Goal: Information Seeking & Learning: Check status

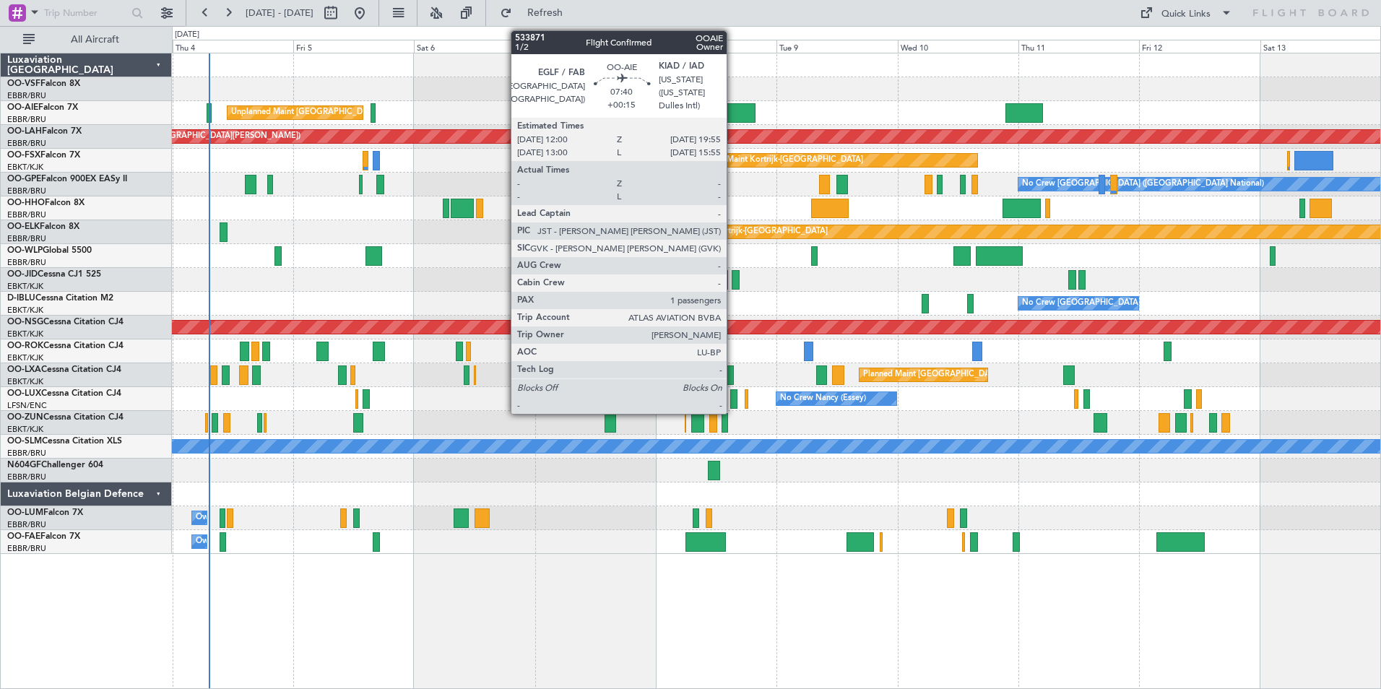
click at [733, 111] on div at bounding box center [736, 113] width 40 height 20
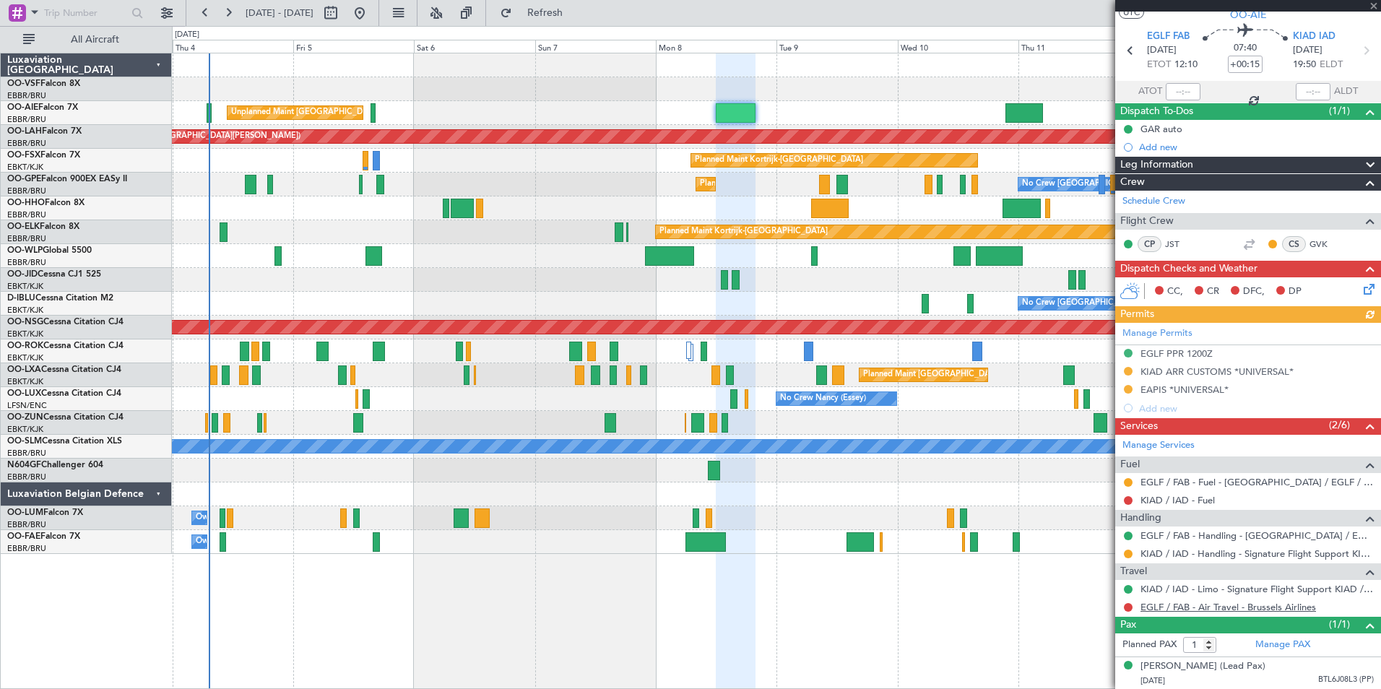
scroll to position [53, 0]
click at [1367, 4] on span at bounding box center [1374, 6] width 14 height 13
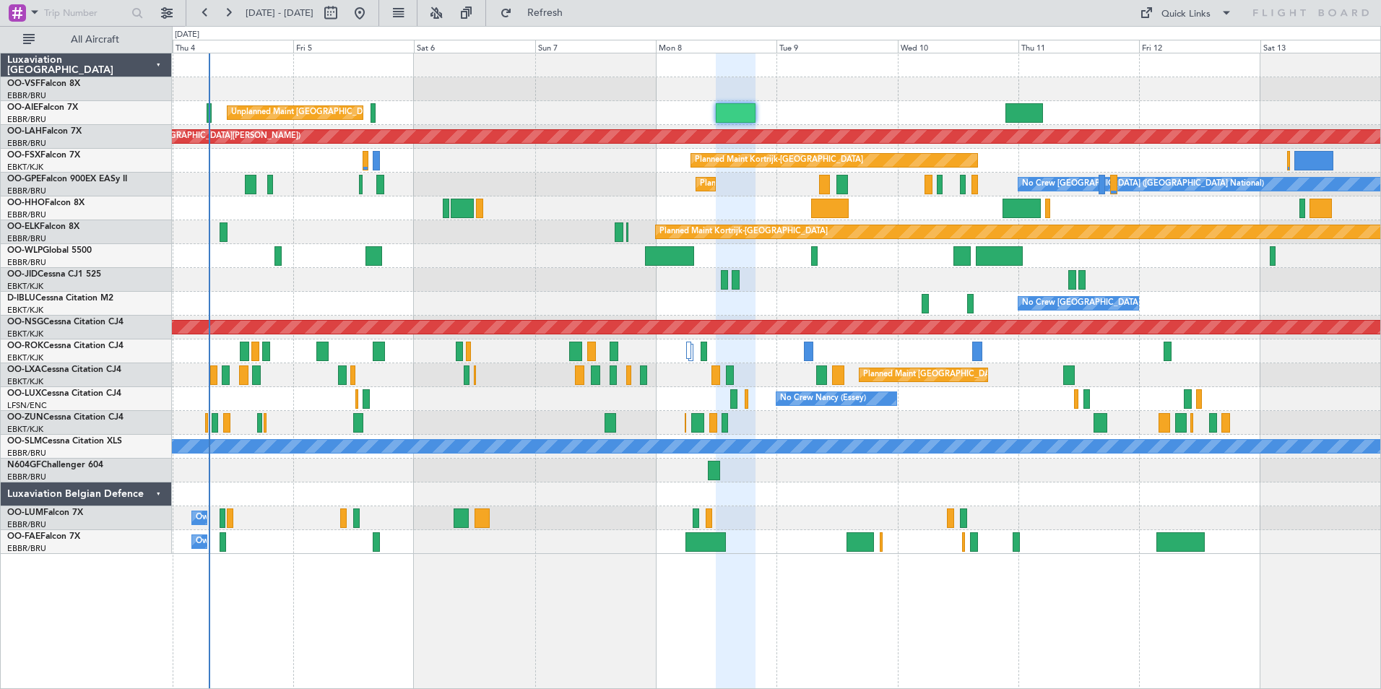
type input "0"
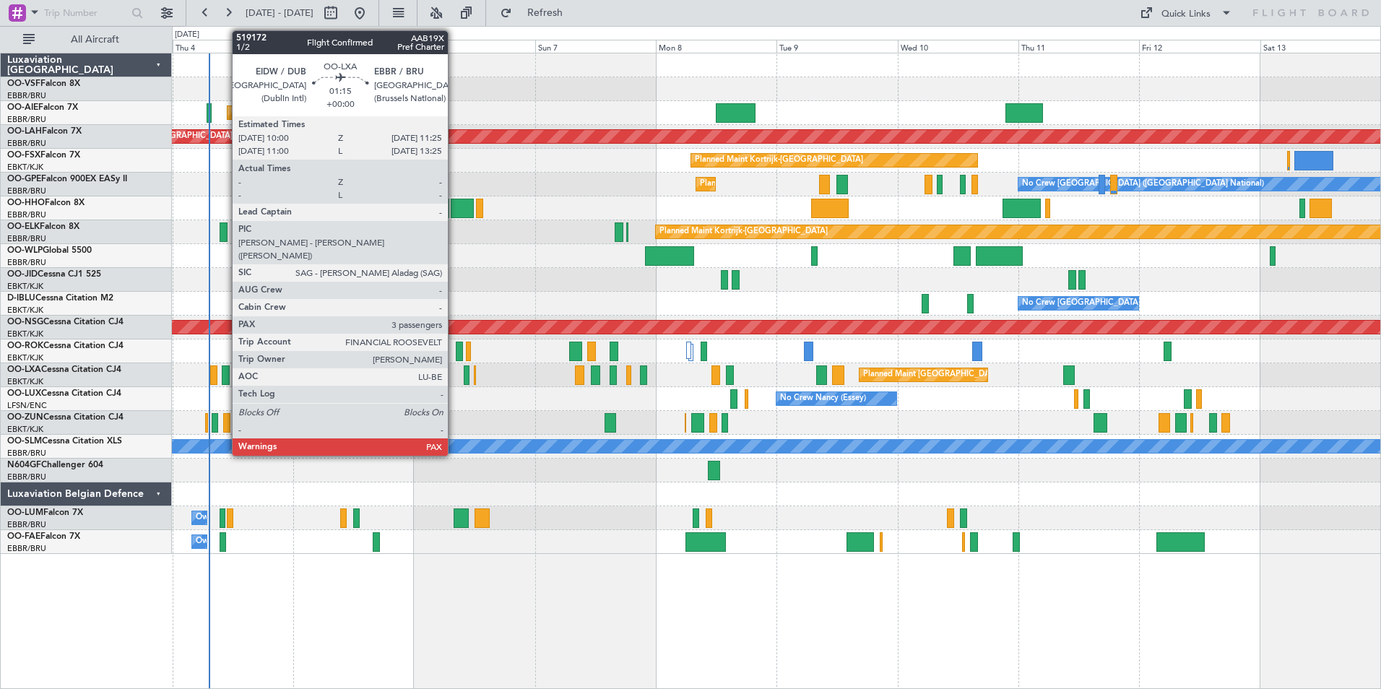
click at [225, 375] on div at bounding box center [225, 375] width 7 height 20
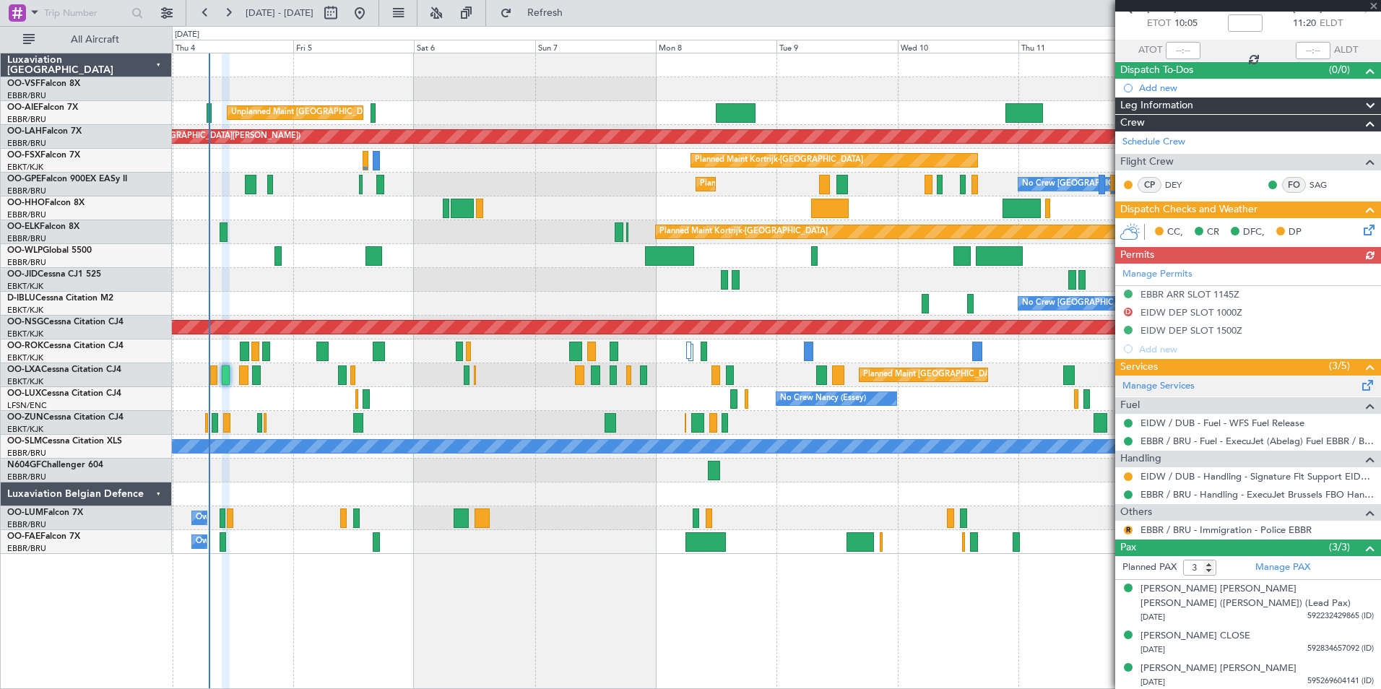
scroll to position [82, 0]
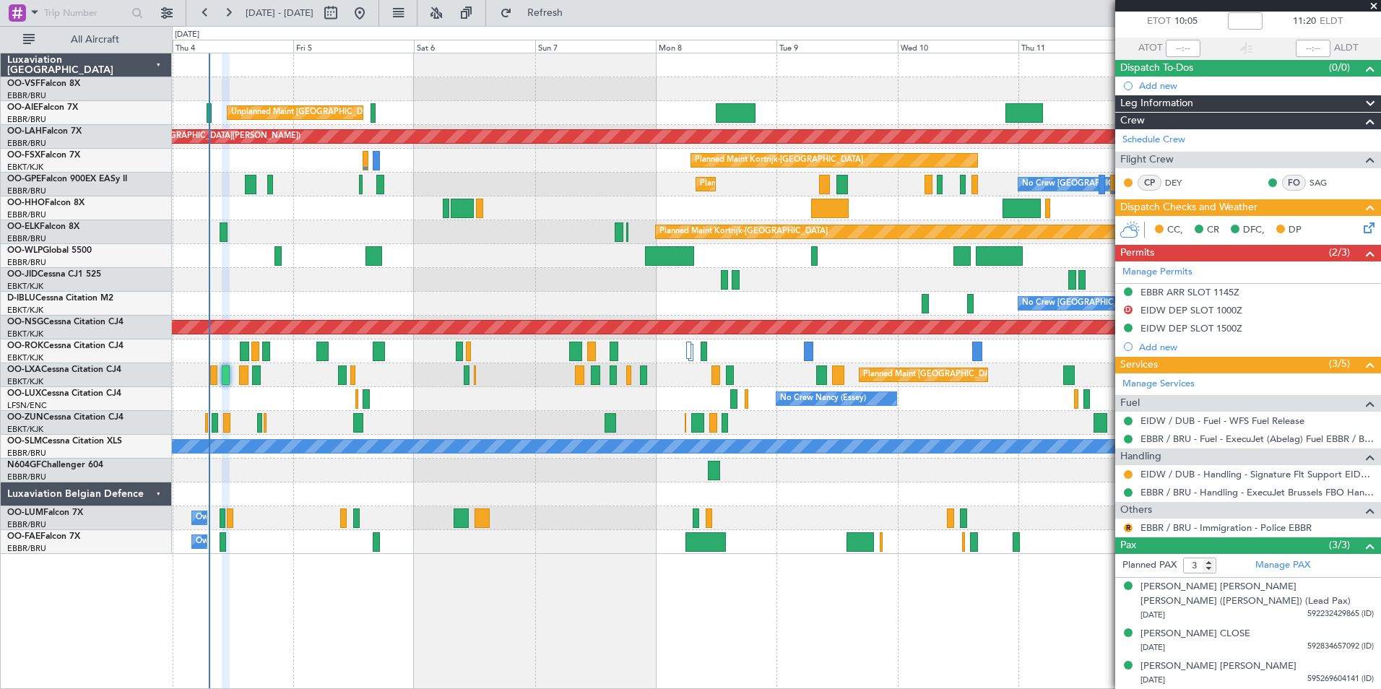
click at [1372, 6] on span at bounding box center [1374, 6] width 14 height 13
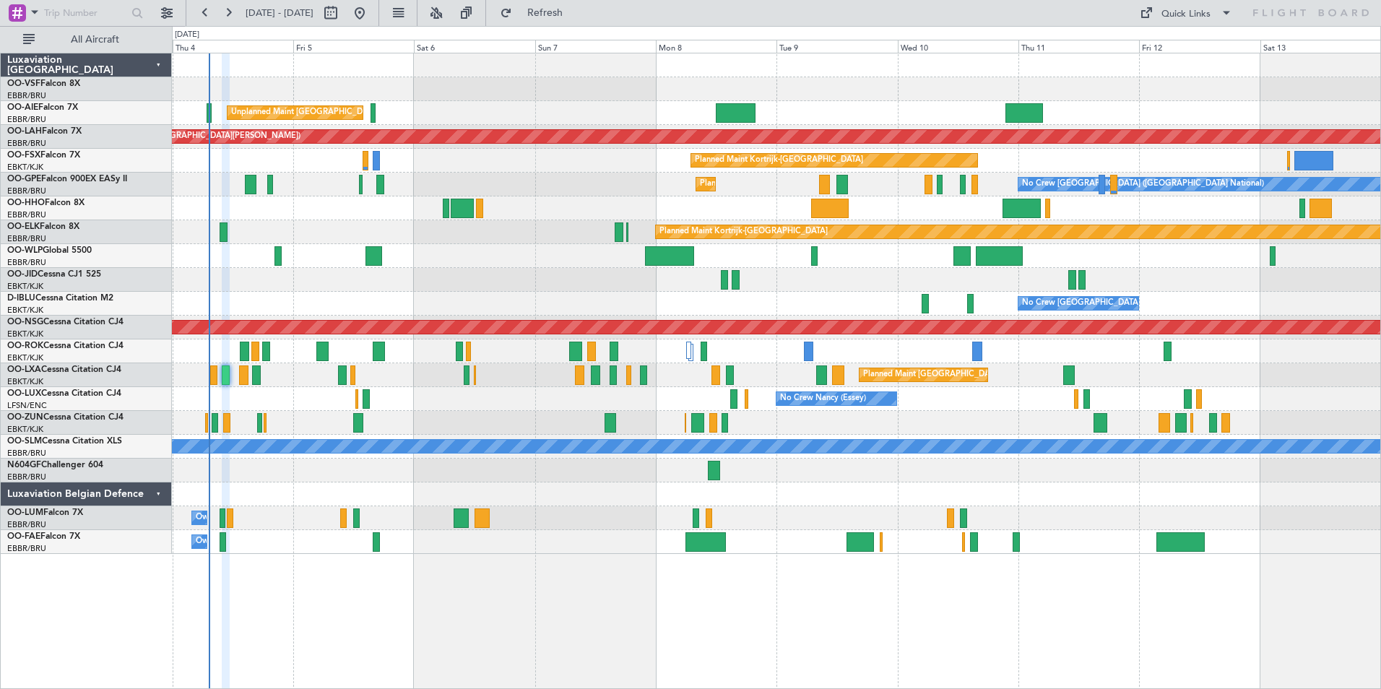
type input "0"
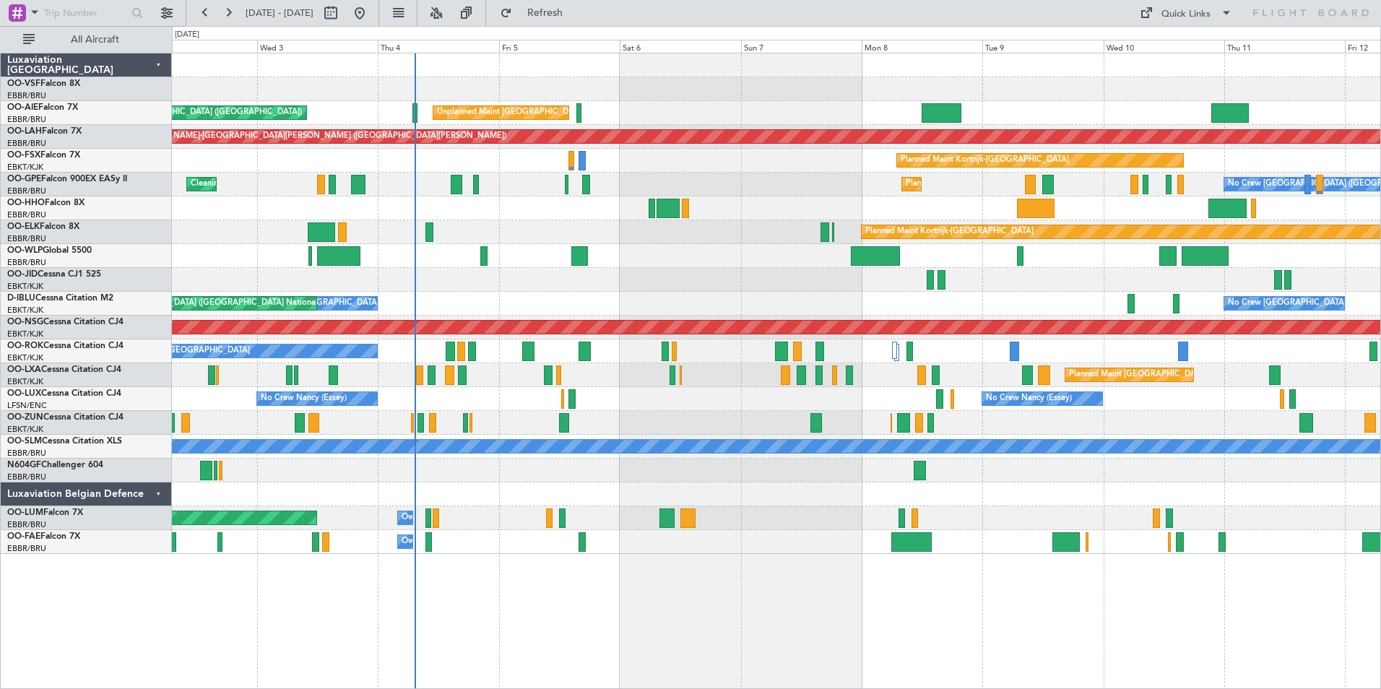
click at [402, 186] on div "Planned Maint [GEOGRAPHIC_DATA] ([GEOGRAPHIC_DATA] National) No Crew [GEOGRAPHI…" at bounding box center [776, 185] width 1208 height 24
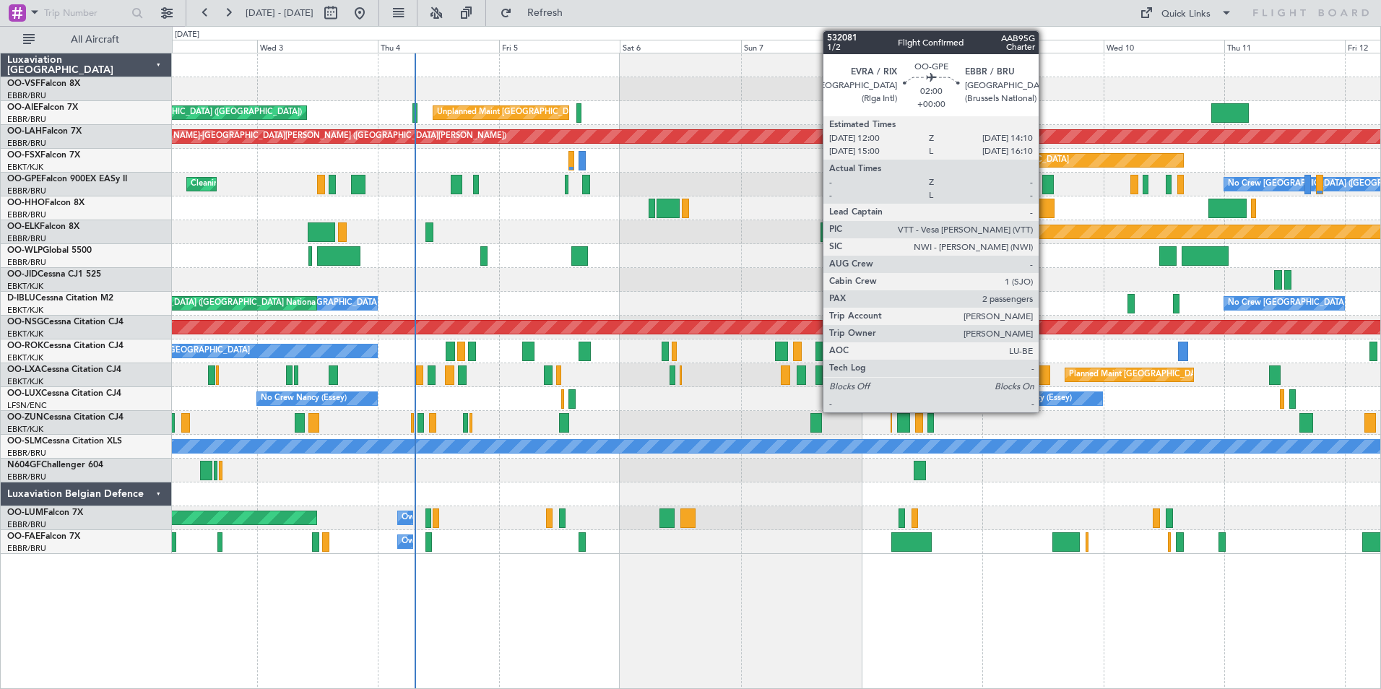
click at [1045, 183] on div at bounding box center [1048, 185] width 12 height 20
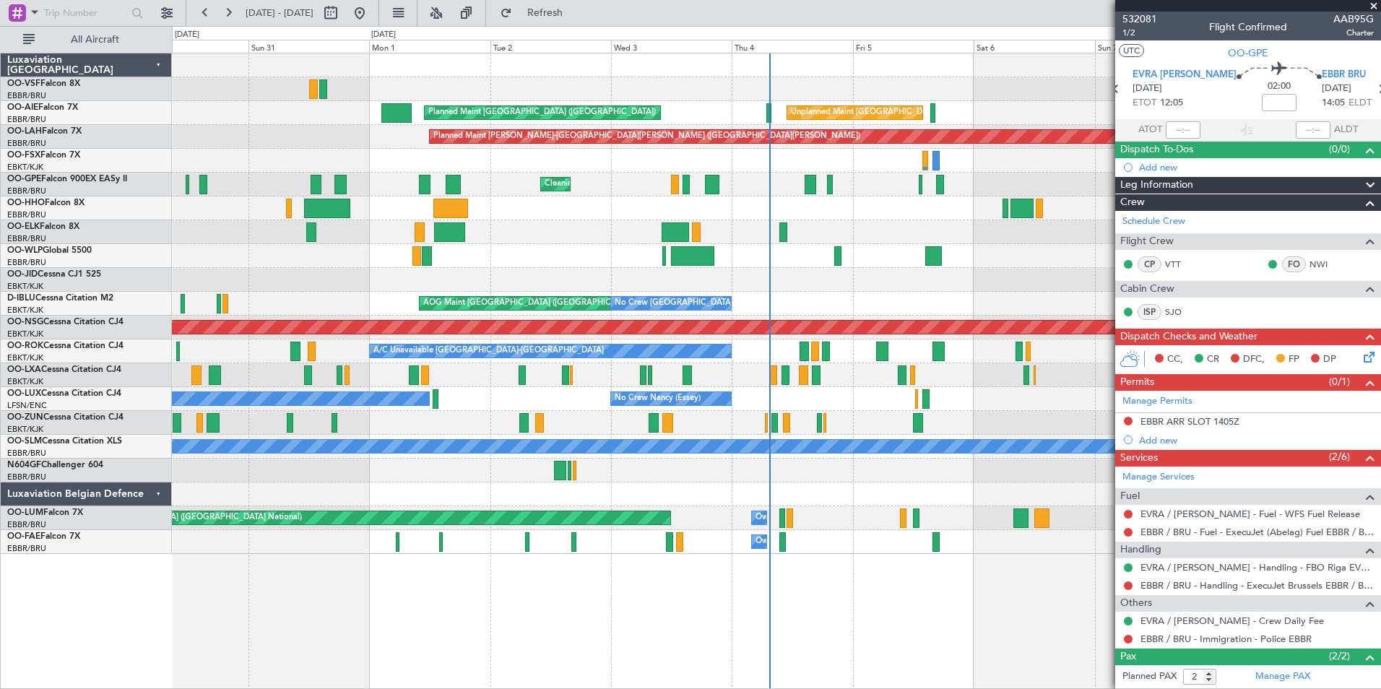
click at [704, 487] on div "Planned Maint [GEOGRAPHIC_DATA] ([GEOGRAPHIC_DATA]) Unplanned Maint [GEOGRAPHIC…" at bounding box center [776, 303] width 1208 height 501
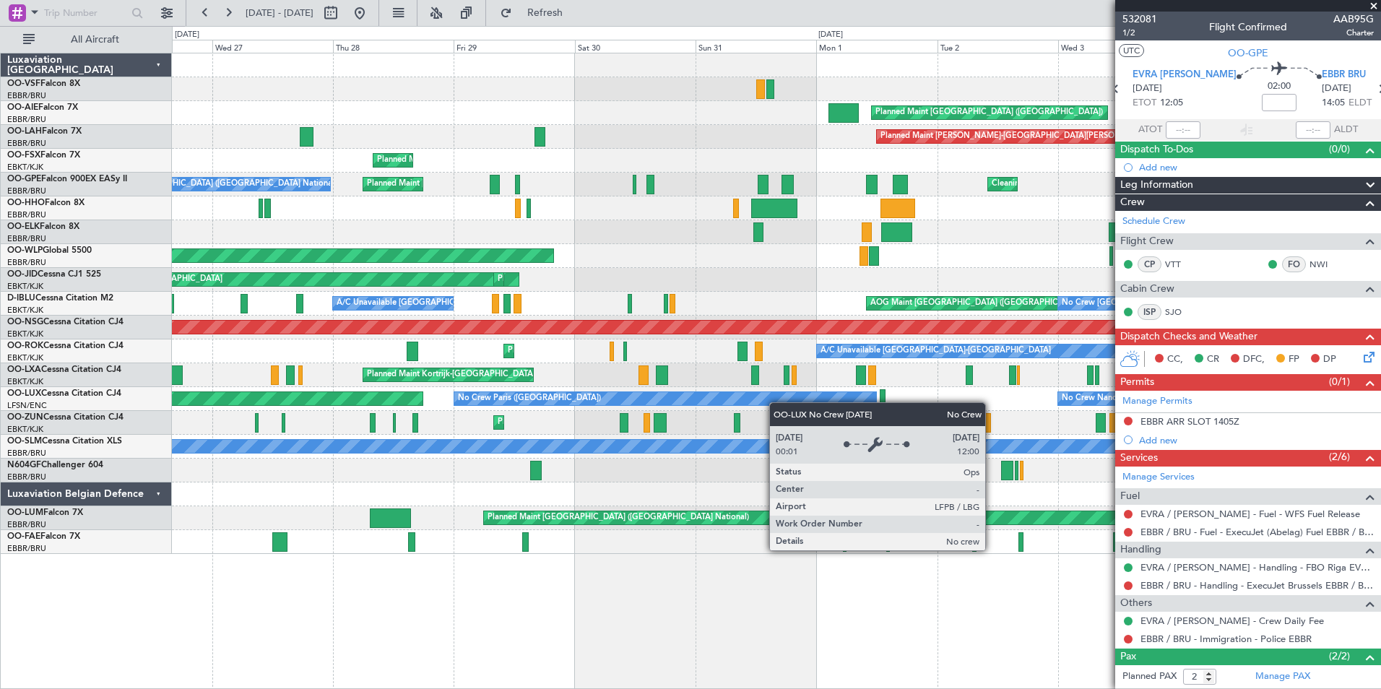
click at [849, 394] on div "Planned Maint [GEOGRAPHIC_DATA] ([GEOGRAPHIC_DATA]) Unplanned Maint [GEOGRAPHIC…" at bounding box center [776, 303] width 1208 height 501
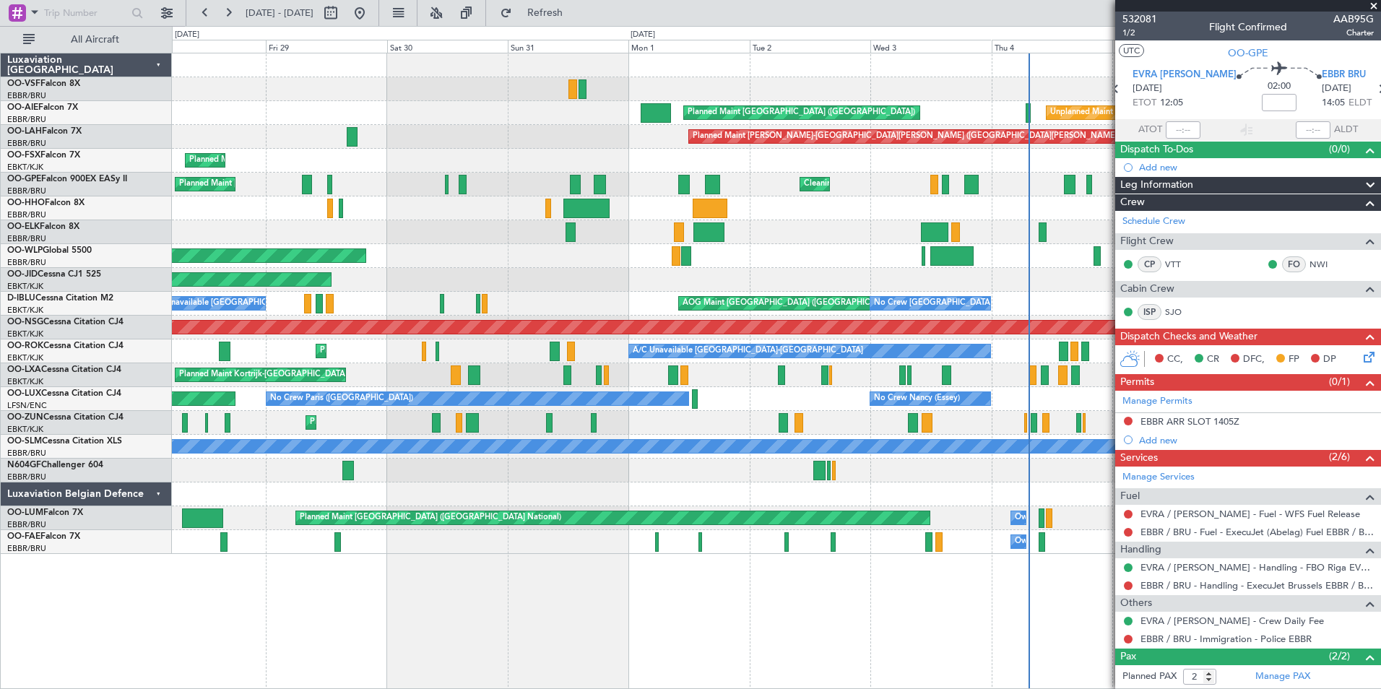
click at [686, 437] on div "Planned Maint [GEOGRAPHIC_DATA] ([GEOGRAPHIC_DATA]) Unplanned Maint [GEOGRAPHIC…" at bounding box center [776, 303] width 1208 height 501
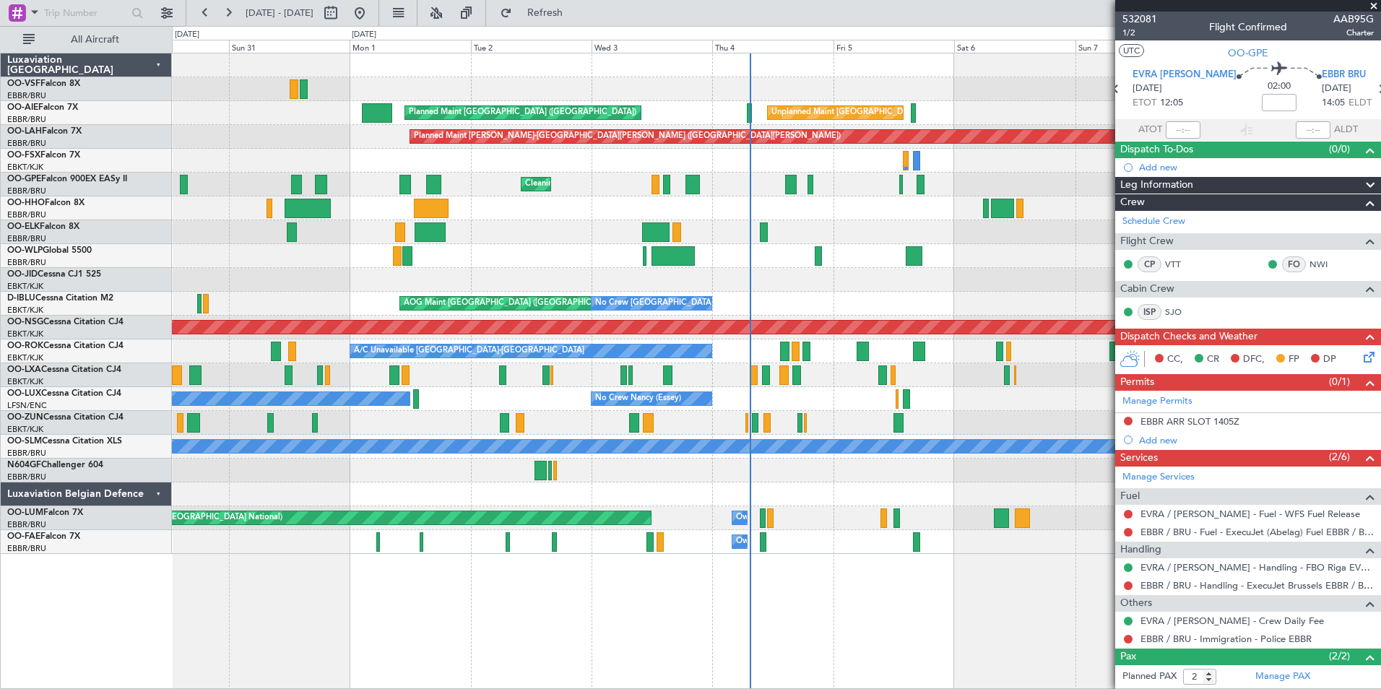
click at [567, 428] on div "Planned Maint Kortrijk-[GEOGRAPHIC_DATA]" at bounding box center [776, 423] width 1208 height 24
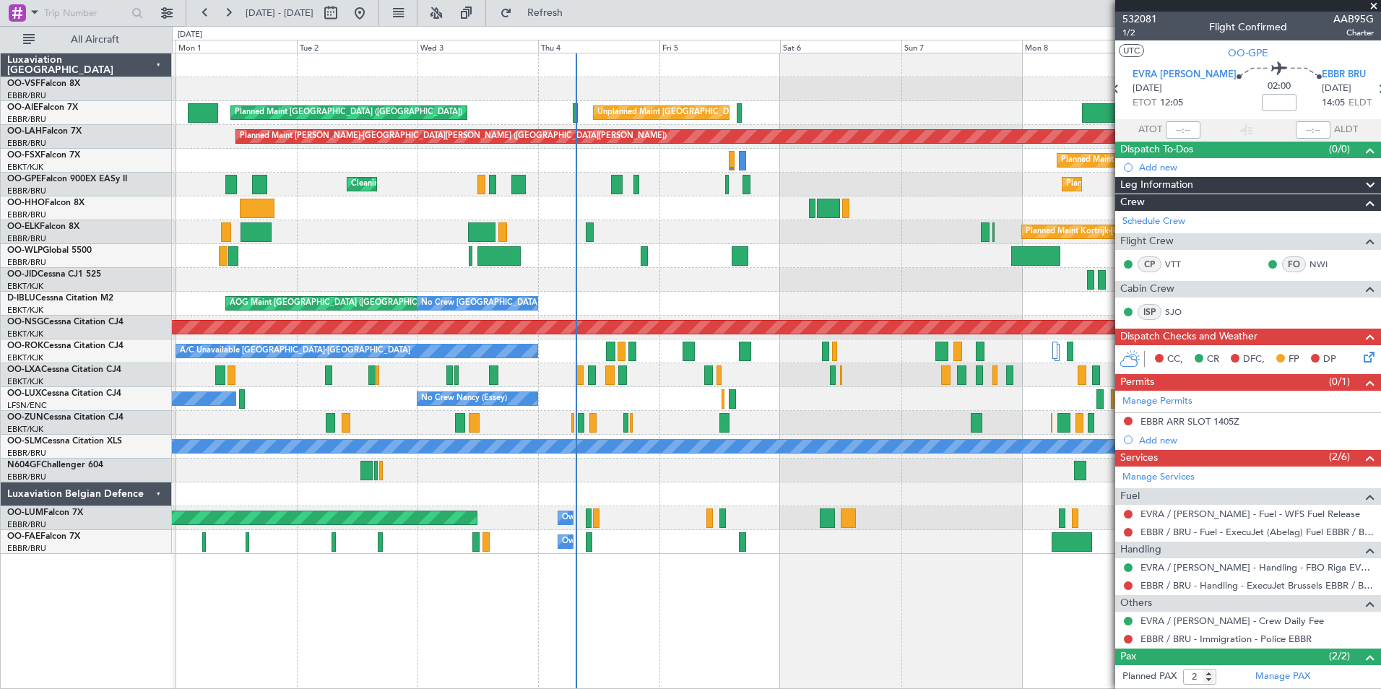
click at [1372, 4] on span at bounding box center [1374, 6] width 14 height 13
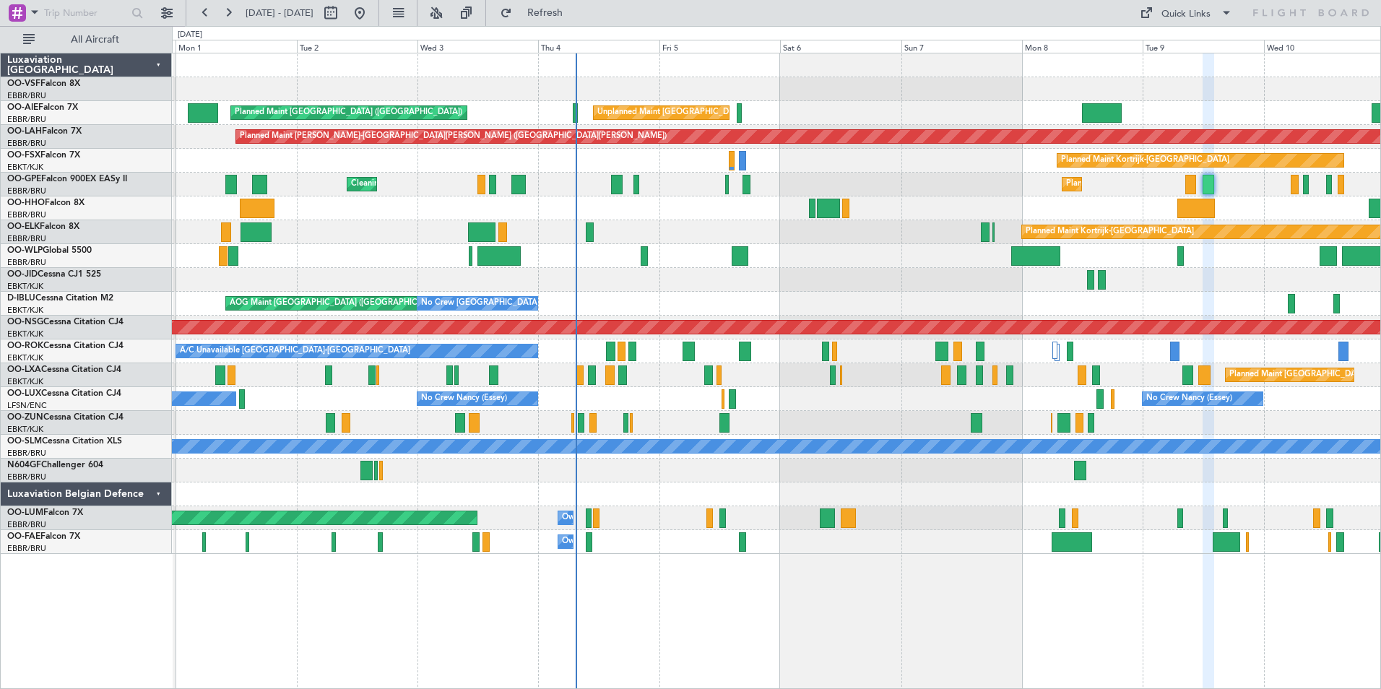
type input "0"
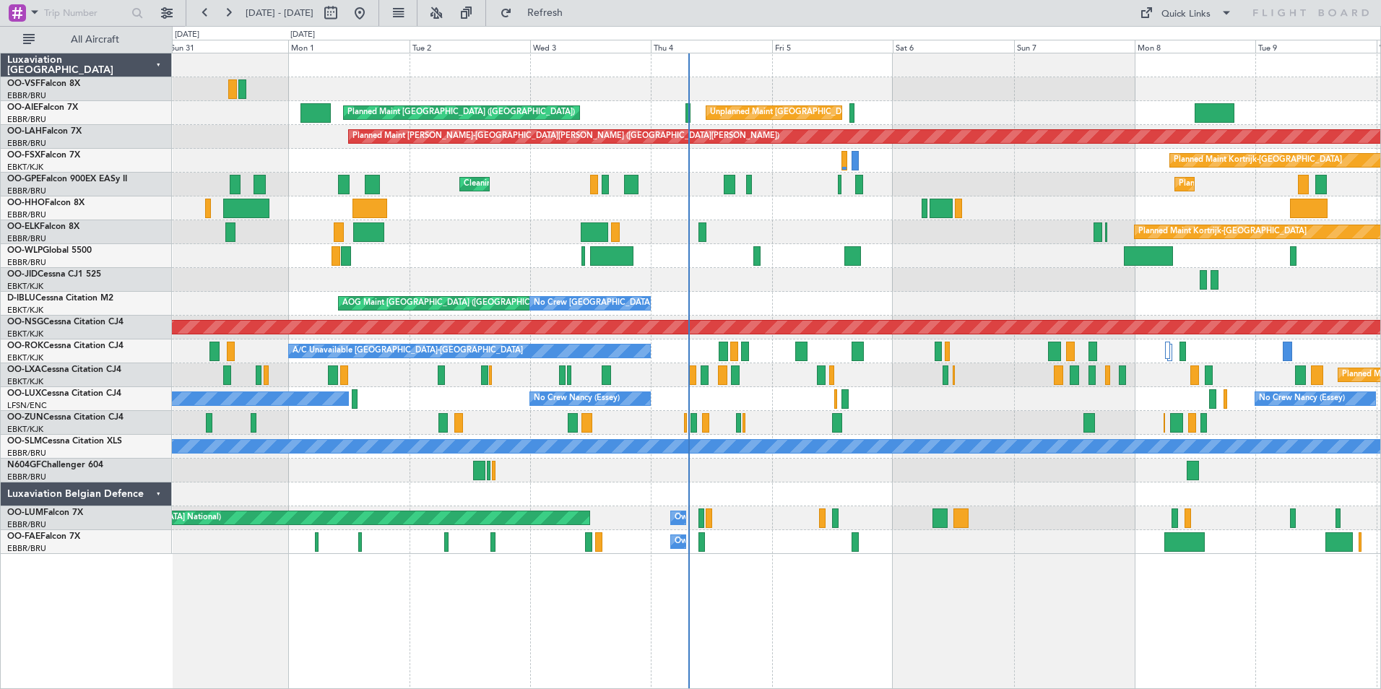
click at [477, 423] on div "Planned Maint Kortrijk-[GEOGRAPHIC_DATA]" at bounding box center [776, 423] width 1208 height 24
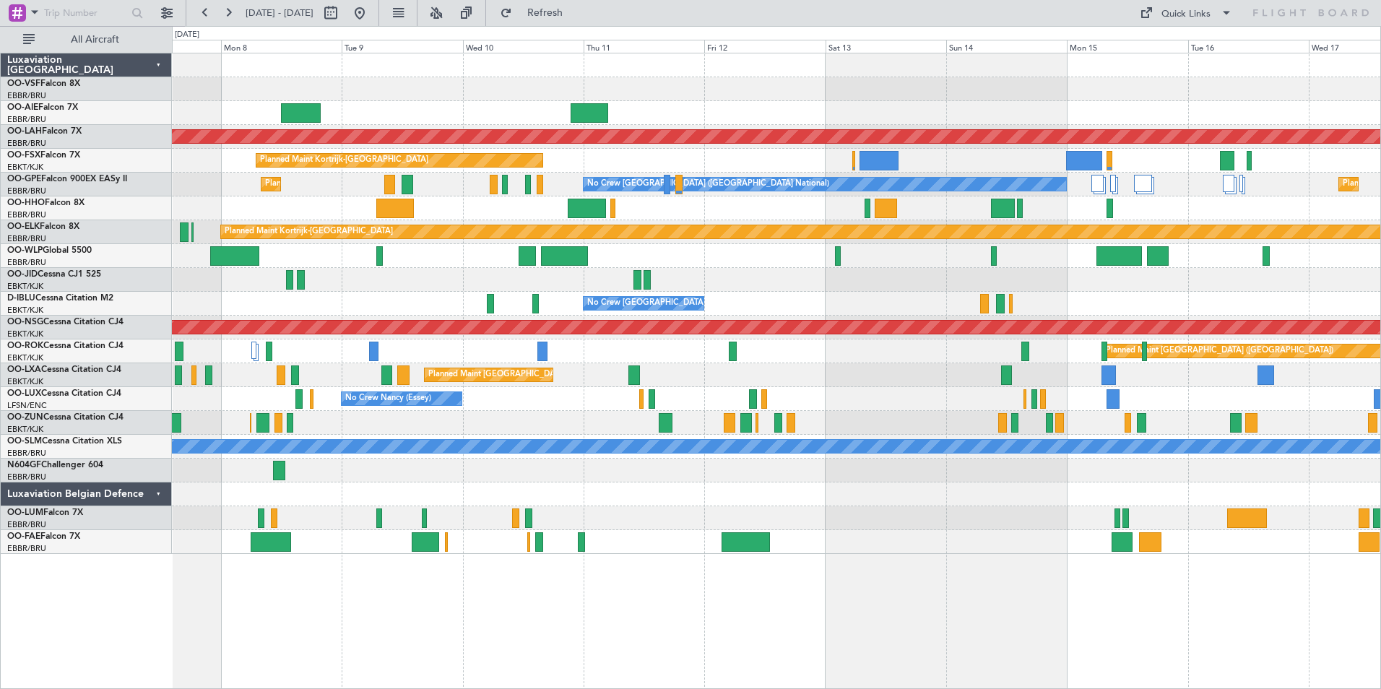
click at [404, 361] on div "Unplanned Maint [GEOGRAPHIC_DATA] ([GEOGRAPHIC_DATA] National) Planned [GEOGRAP…" at bounding box center [776, 303] width 1208 height 501
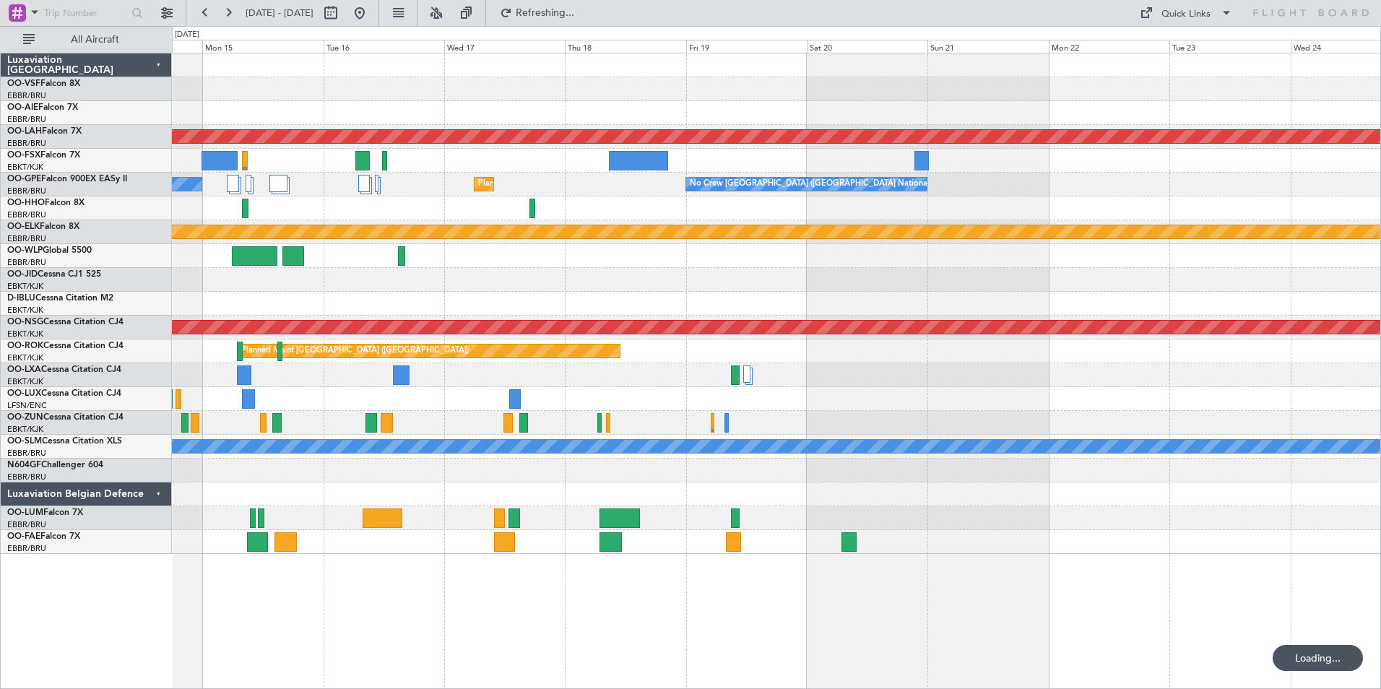
click at [351, 378] on div "Planned Maint [PERSON_NAME]-[GEOGRAPHIC_DATA][PERSON_NAME] ([GEOGRAPHIC_DATA][P…" at bounding box center [776, 303] width 1208 height 501
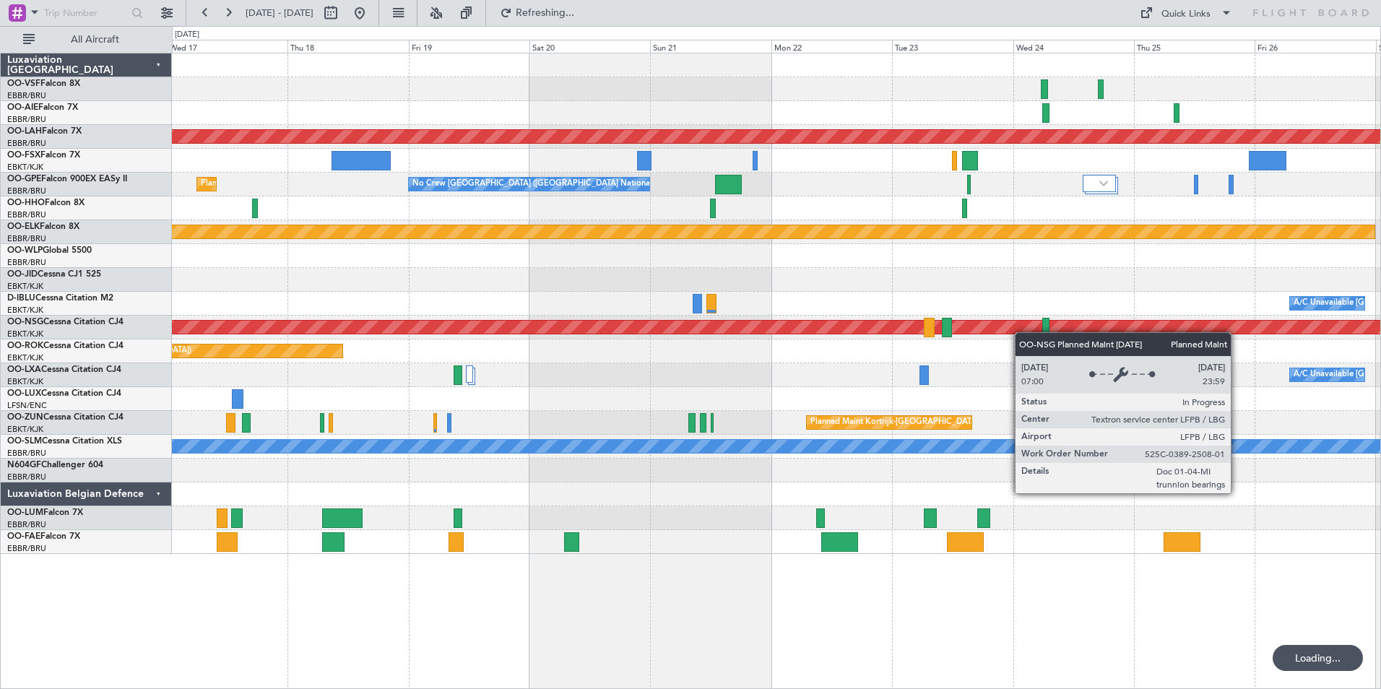
click at [854, 333] on div "Planned Maint [GEOGRAPHIC_DATA] ([GEOGRAPHIC_DATA])" at bounding box center [410, 327] width 2893 height 13
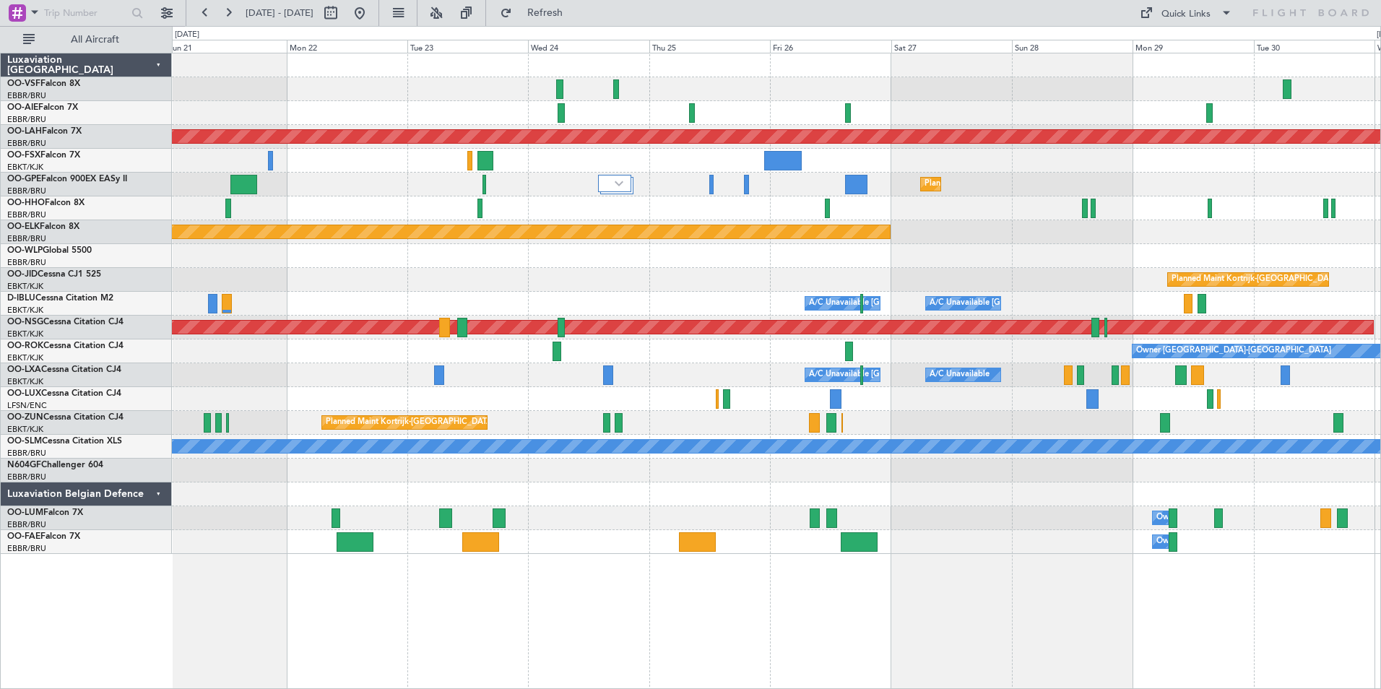
click at [942, 425] on div "Planned Maint Kortrijk-[GEOGRAPHIC_DATA]" at bounding box center [776, 423] width 1208 height 24
click at [371, 15] on button at bounding box center [359, 12] width 23 height 23
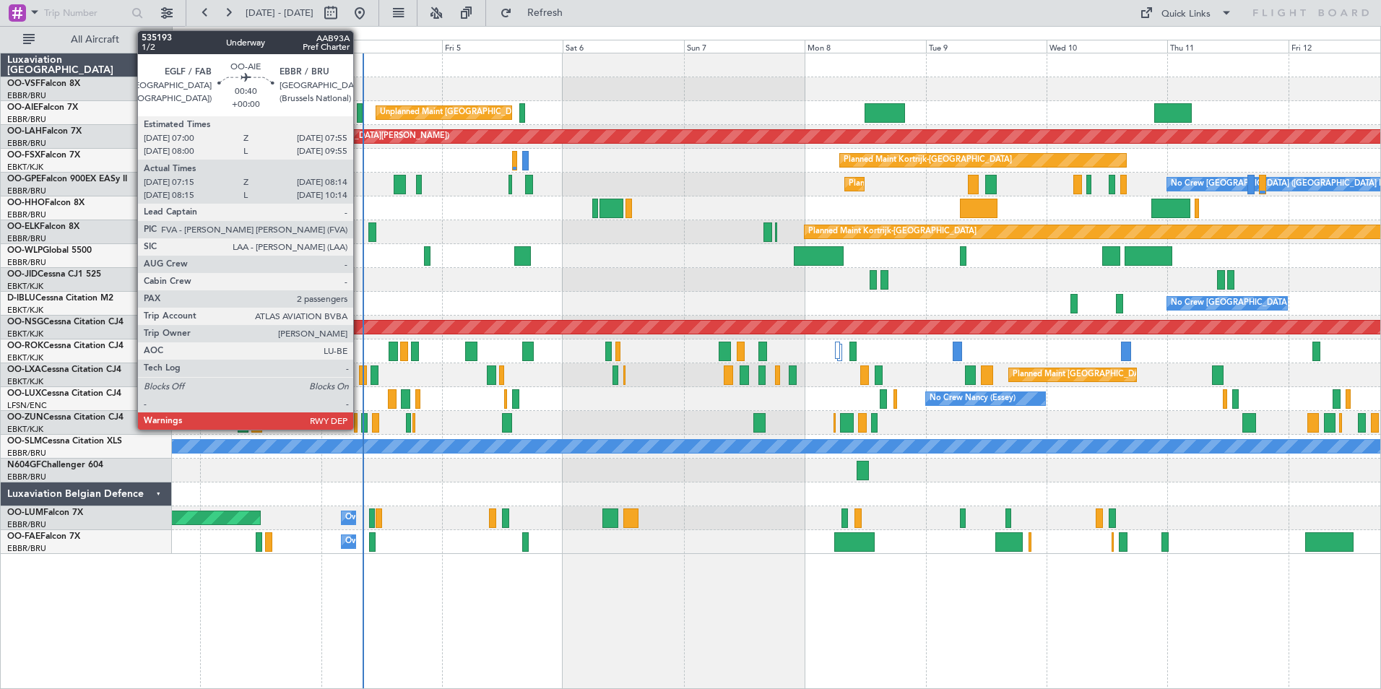
click at [360, 113] on div at bounding box center [359, 113] width 5 height 20
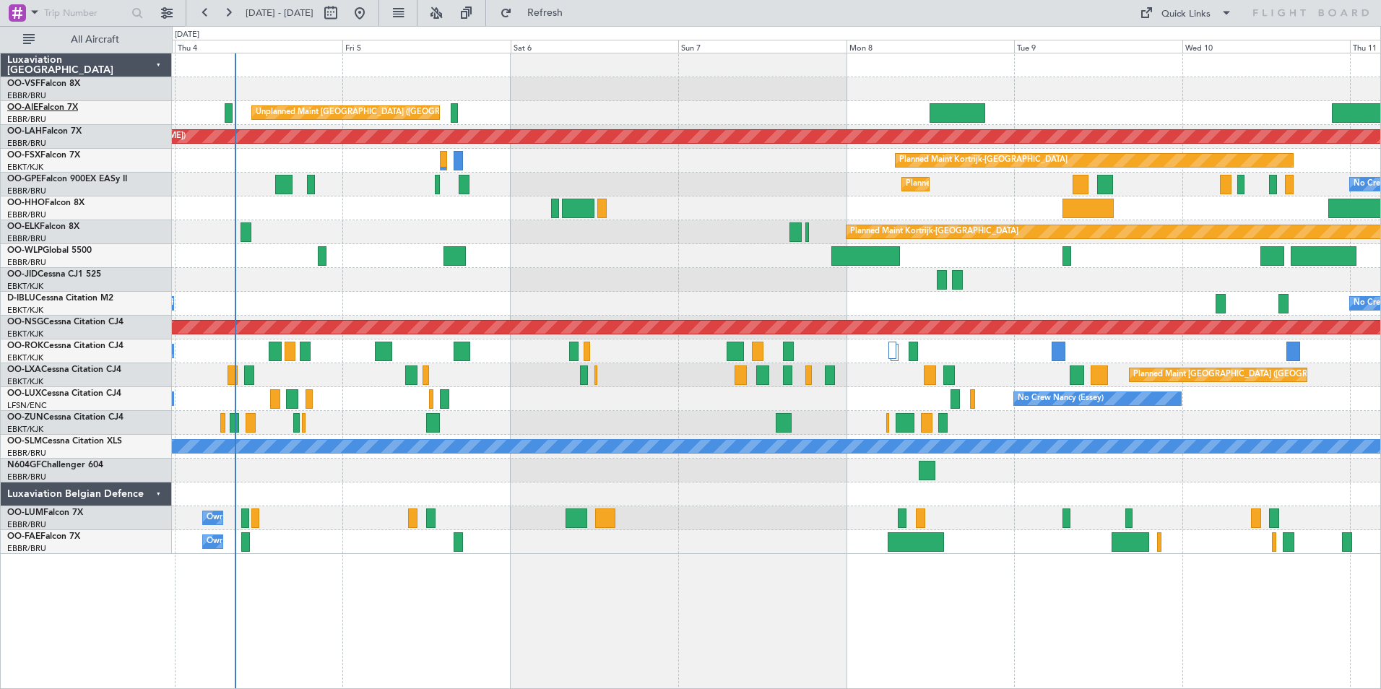
click at [30, 103] on span "OO-AIE" at bounding box center [22, 107] width 31 height 9
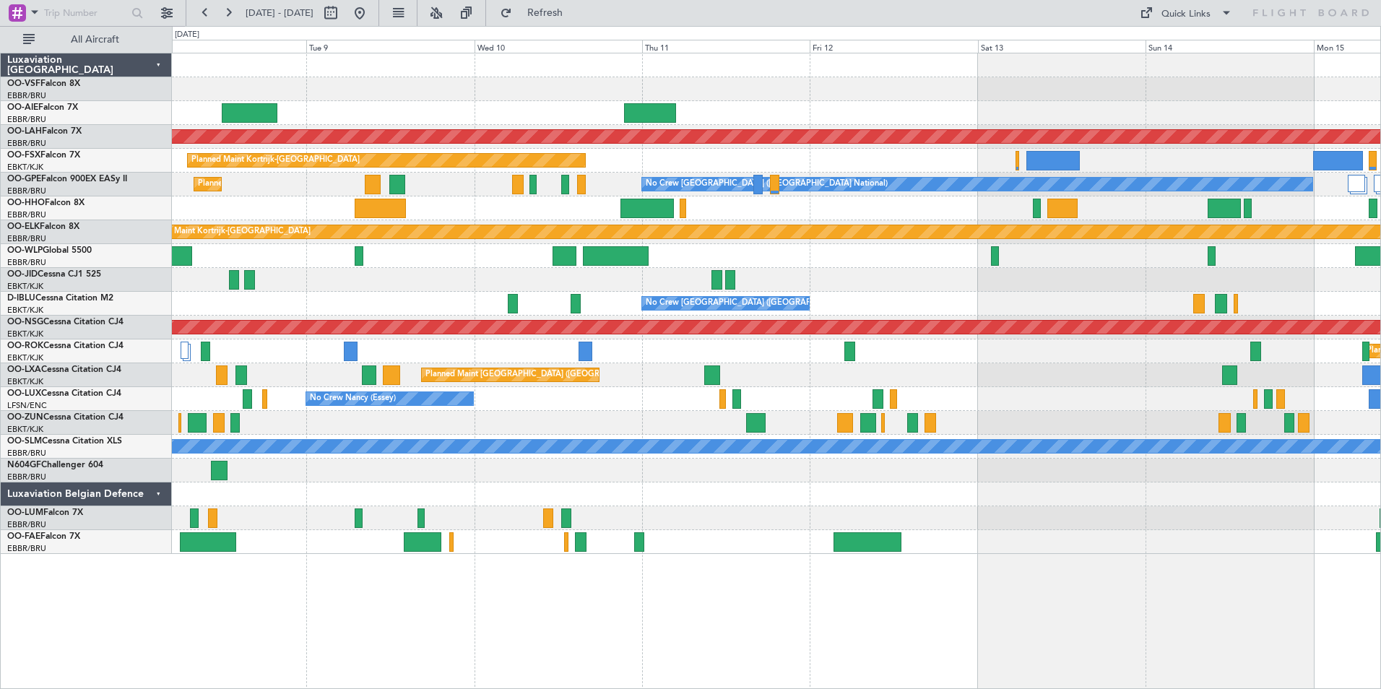
click at [373, 115] on div at bounding box center [776, 113] width 1208 height 24
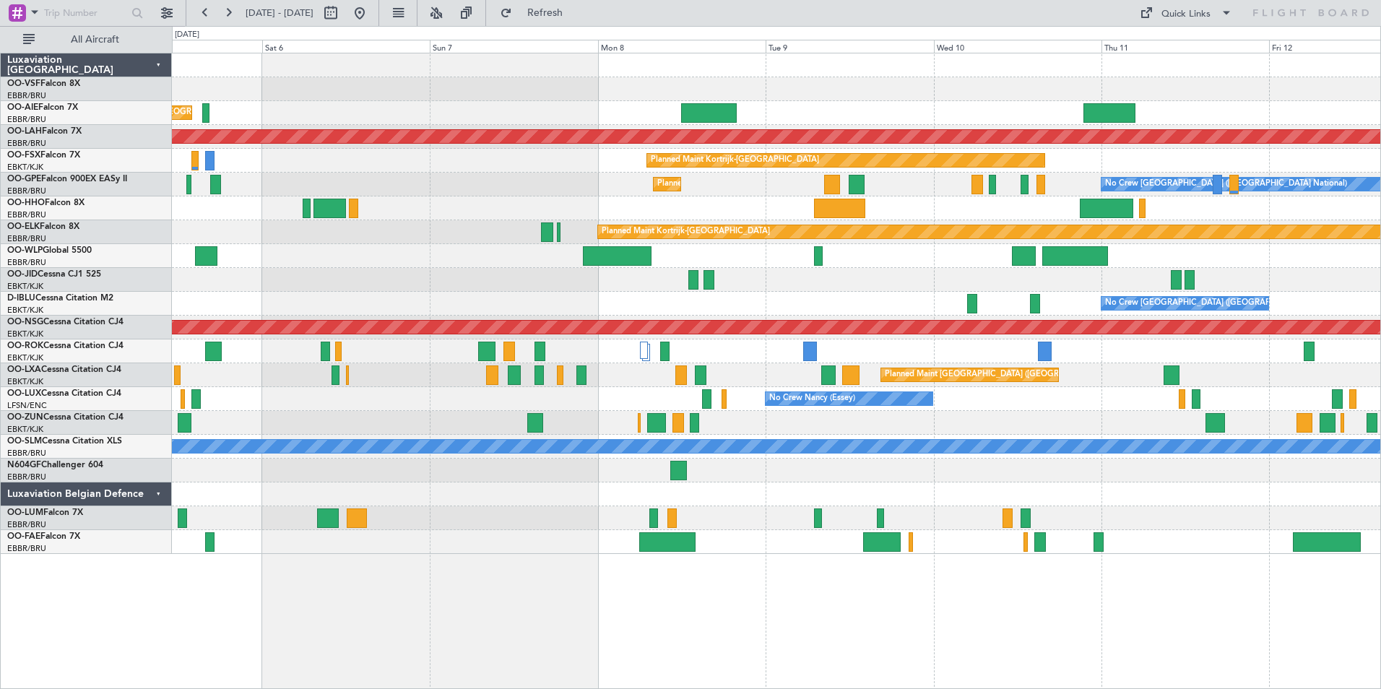
click at [784, 115] on div "Unplanned Maint [GEOGRAPHIC_DATA] ([GEOGRAPHIC_DATA] National)" at bounding box center [776, 113] width 1208 height 24
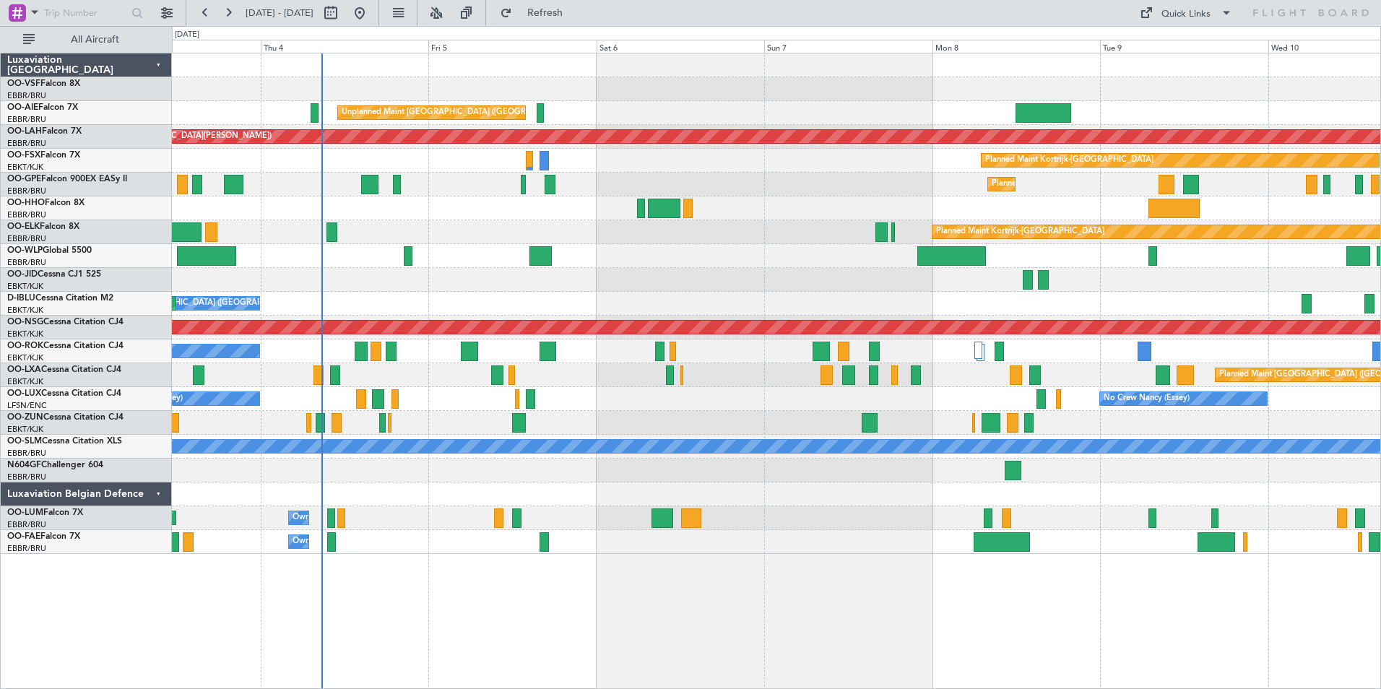
click at [653, 113] on div "Unplanned Maint Brussels (Brussels National) Planned Maint London (Farnborough)" at bounding box center [776, 113] width 1208 height 24
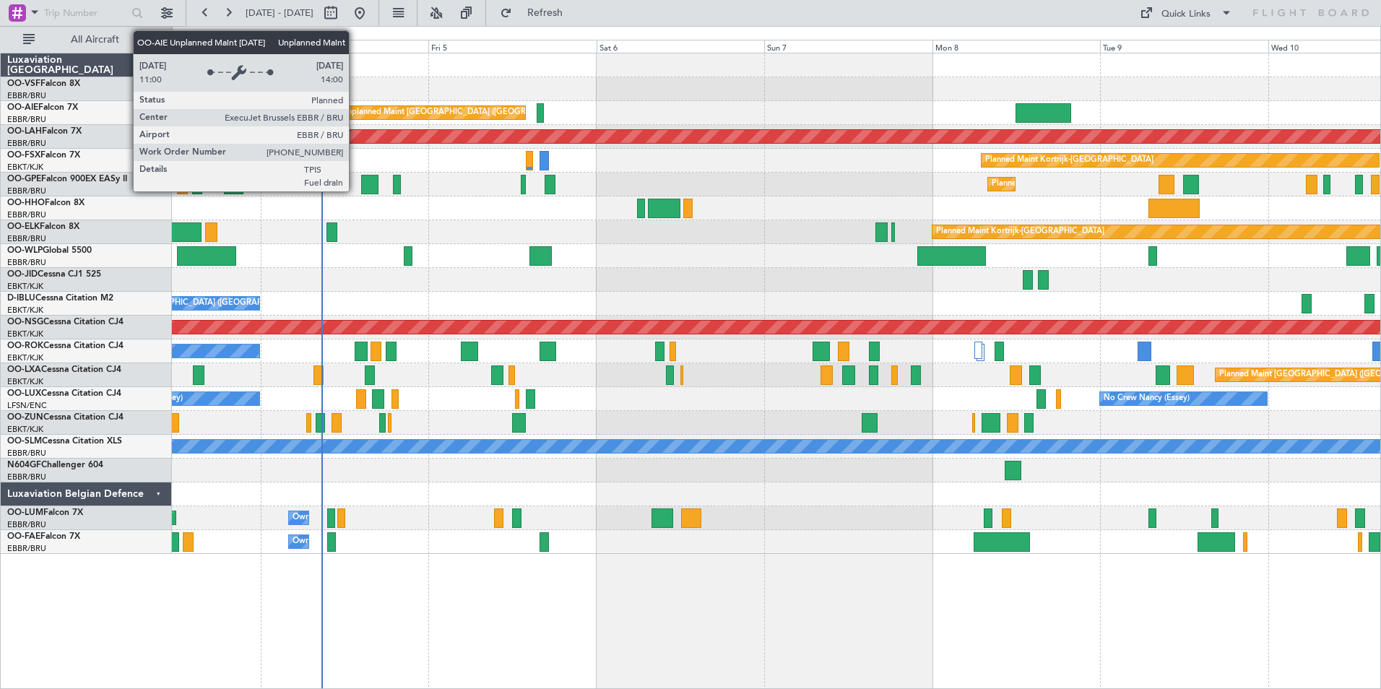
click at [365, 111] on div "Unplanned Maint [GEOGRAPHIC_DATA] ([GEOGRAPHIC_DATA] National)" at bounding box center [478, 113] width 272 height 22
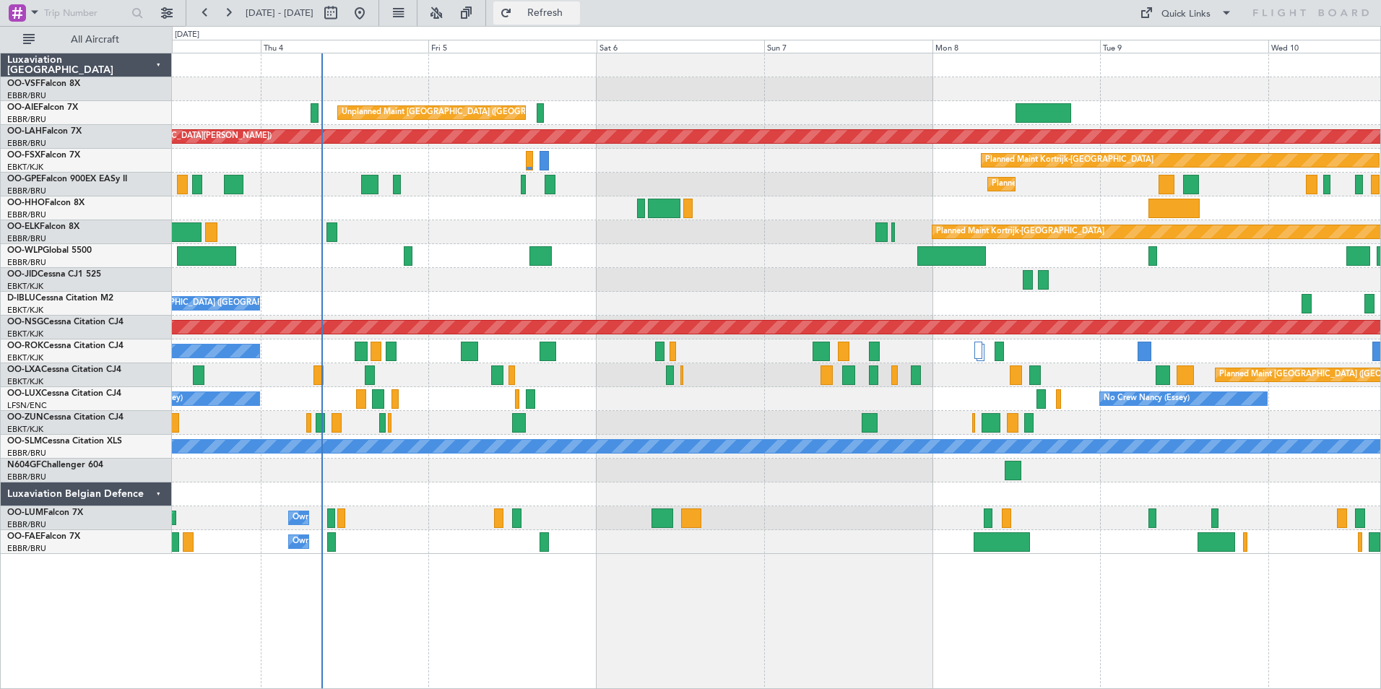
click at [576, 11] on span "Refresh" at bounding box center [545, 13] width 61 height 10
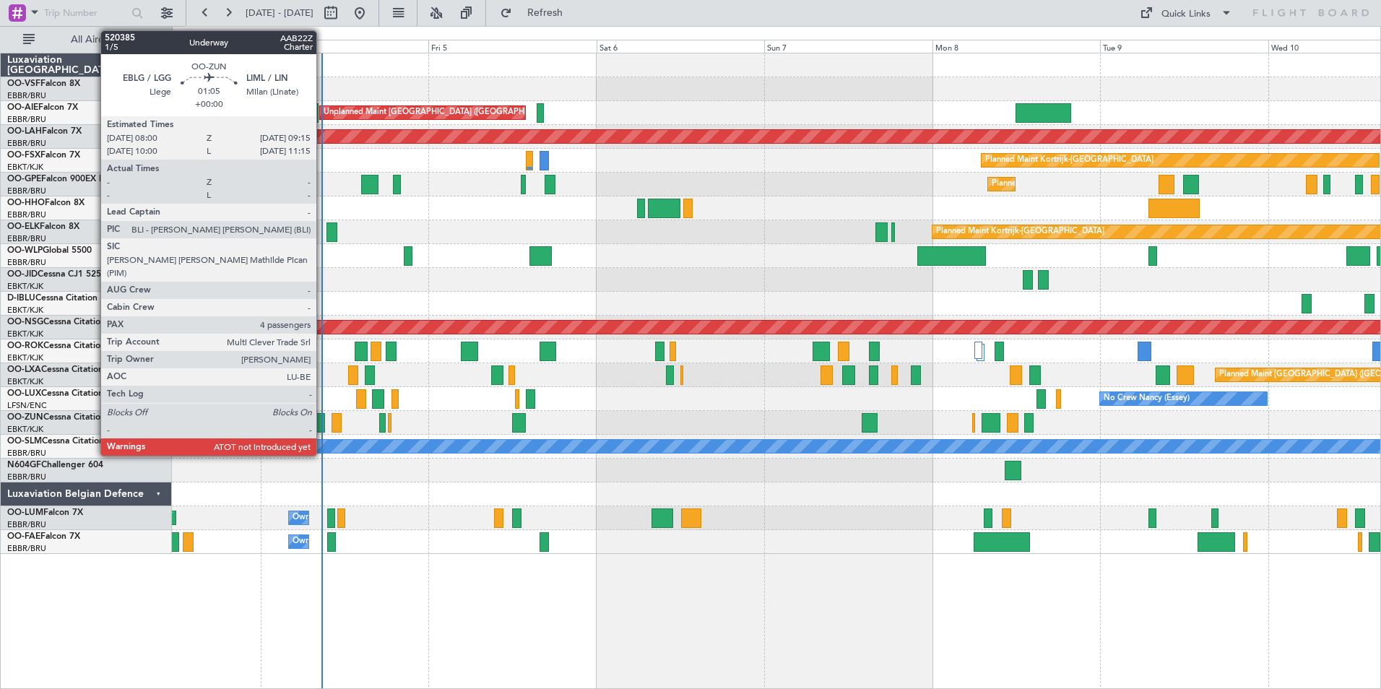
click at [323, 423] on div at bounding box center [320, 423] width 9 height 20
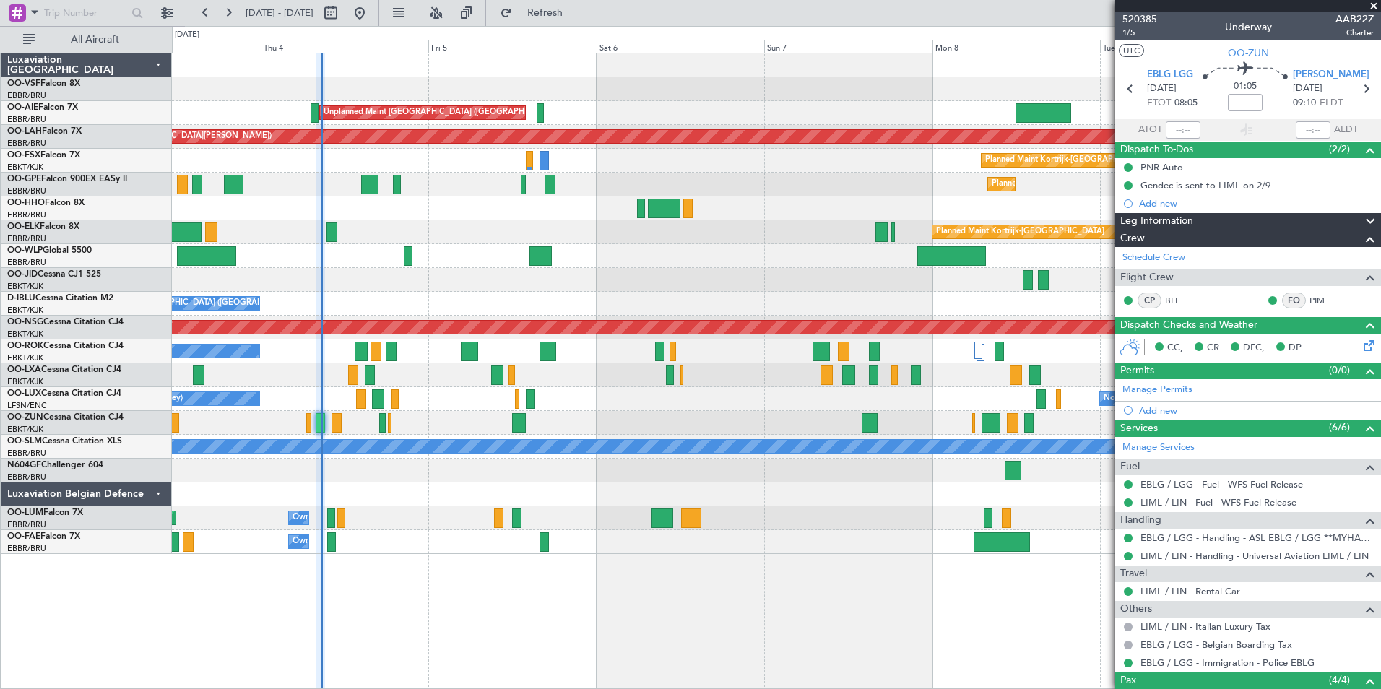
click at [1373, 7] on span at bounding box center [1374, 6] width 14 height 13
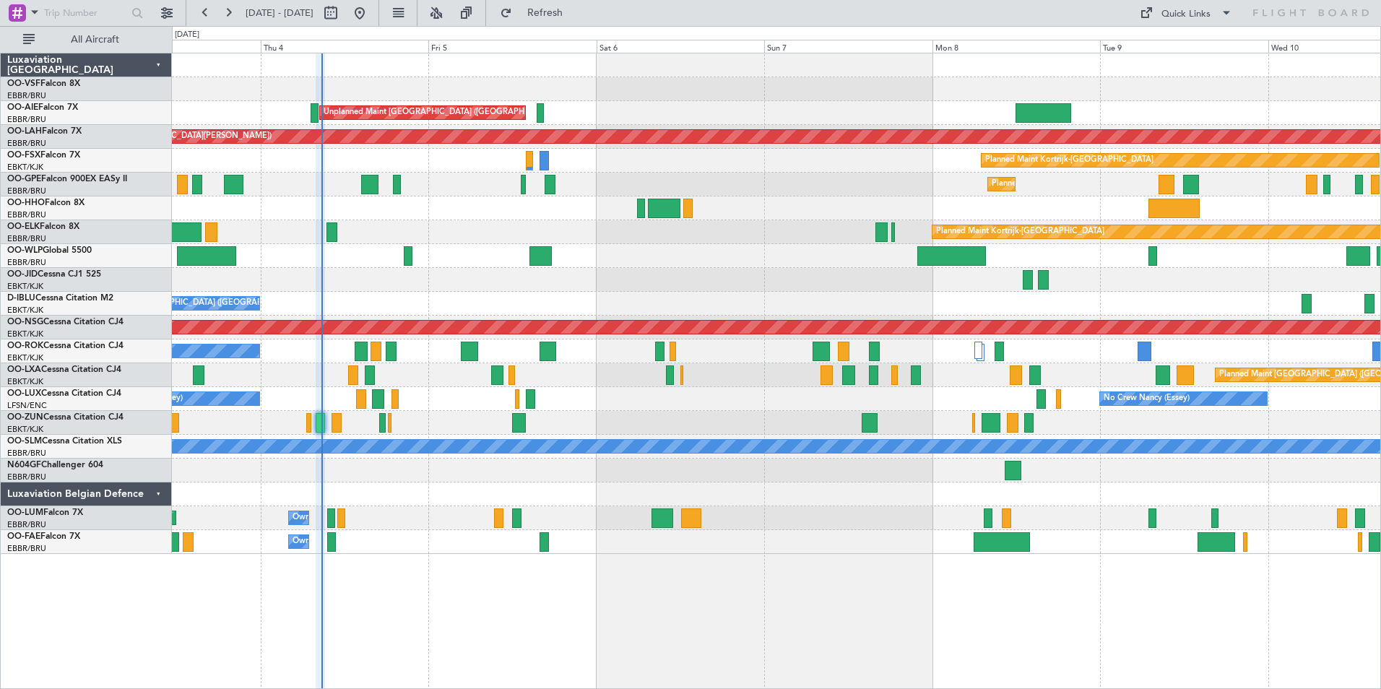
type input "0"
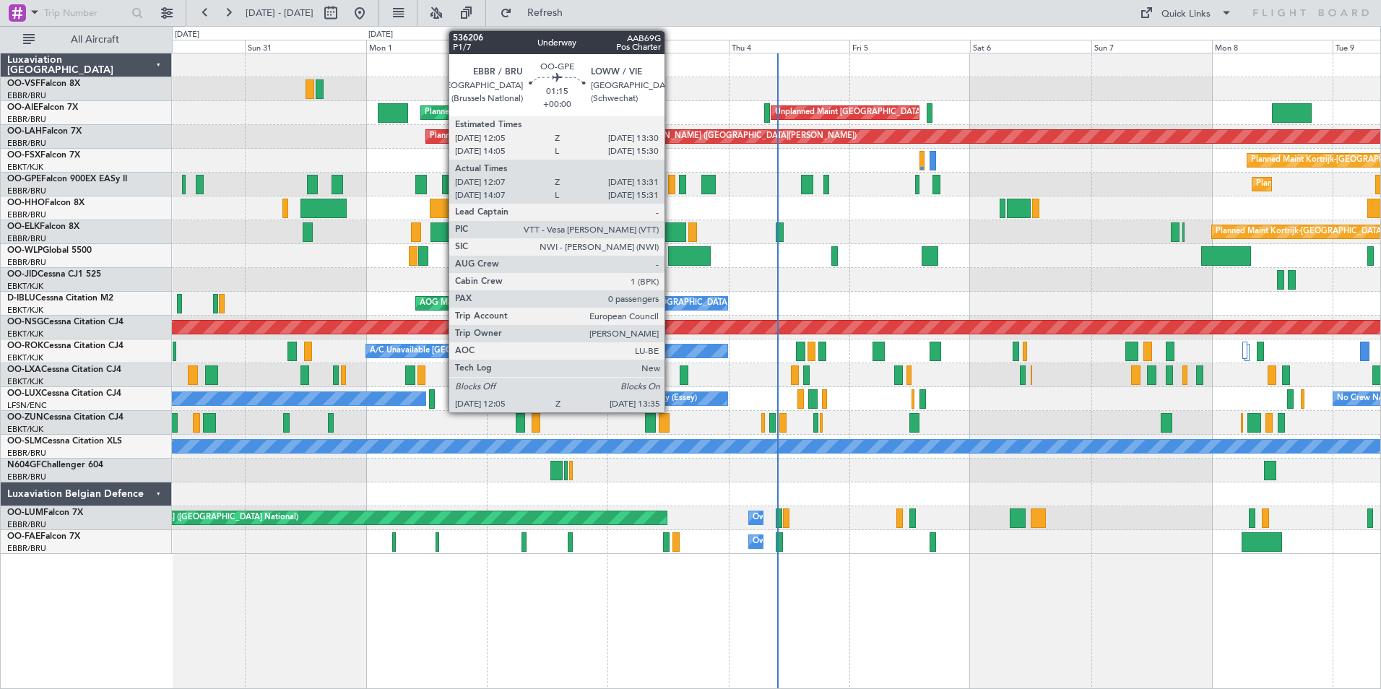
click at [671, 186] on div at bounding box center [672, 185] width 8 height 20
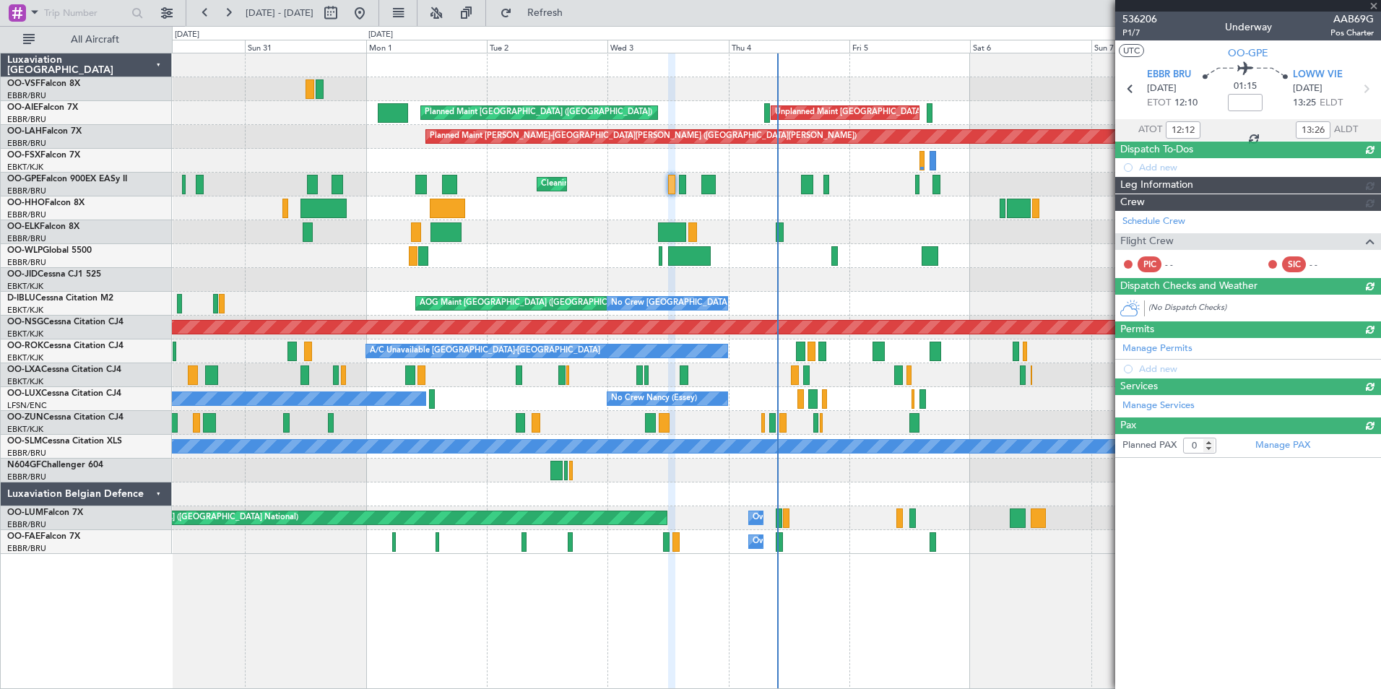
click at [1374, 7] on div at bounding box center [1248, 6] width 266 height 12
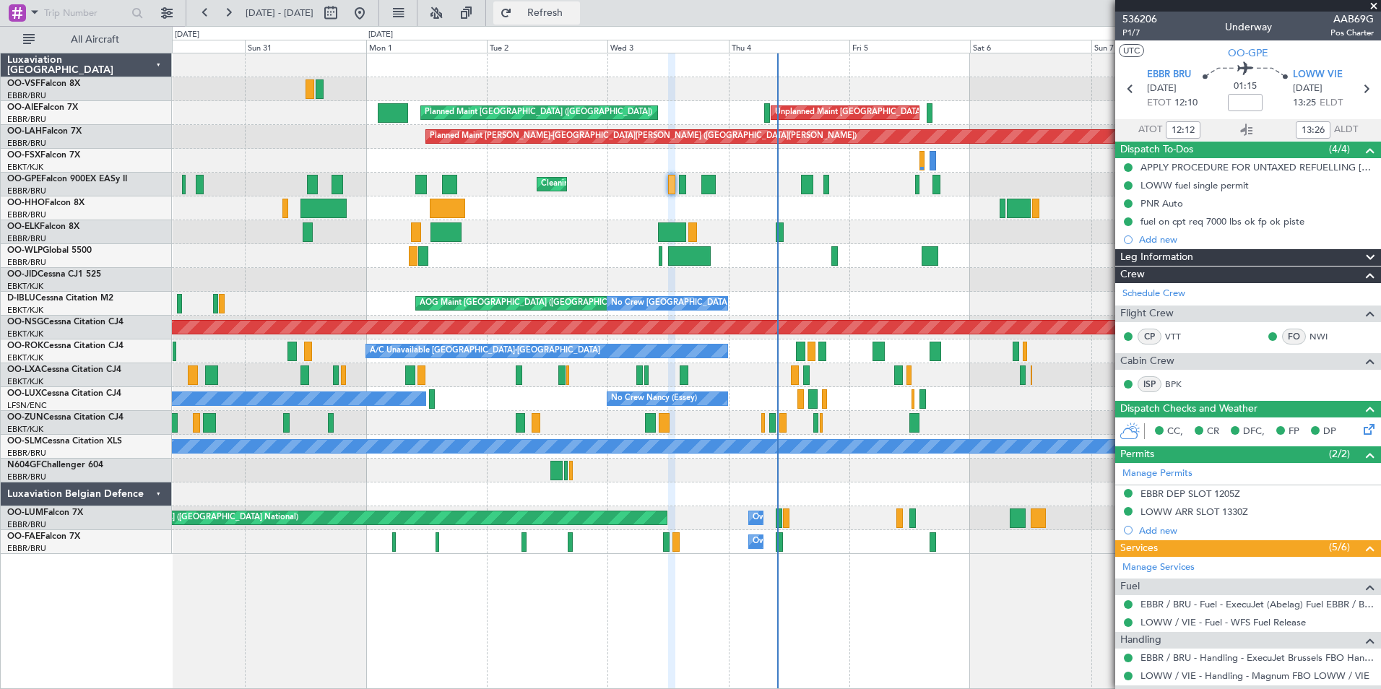
click at [576, 8] on span "Refresh" at bounding box center [545, 13] width 61 height 10
click at [1377, 4] on span at bounding box center [1374, 6] width 14 height 13
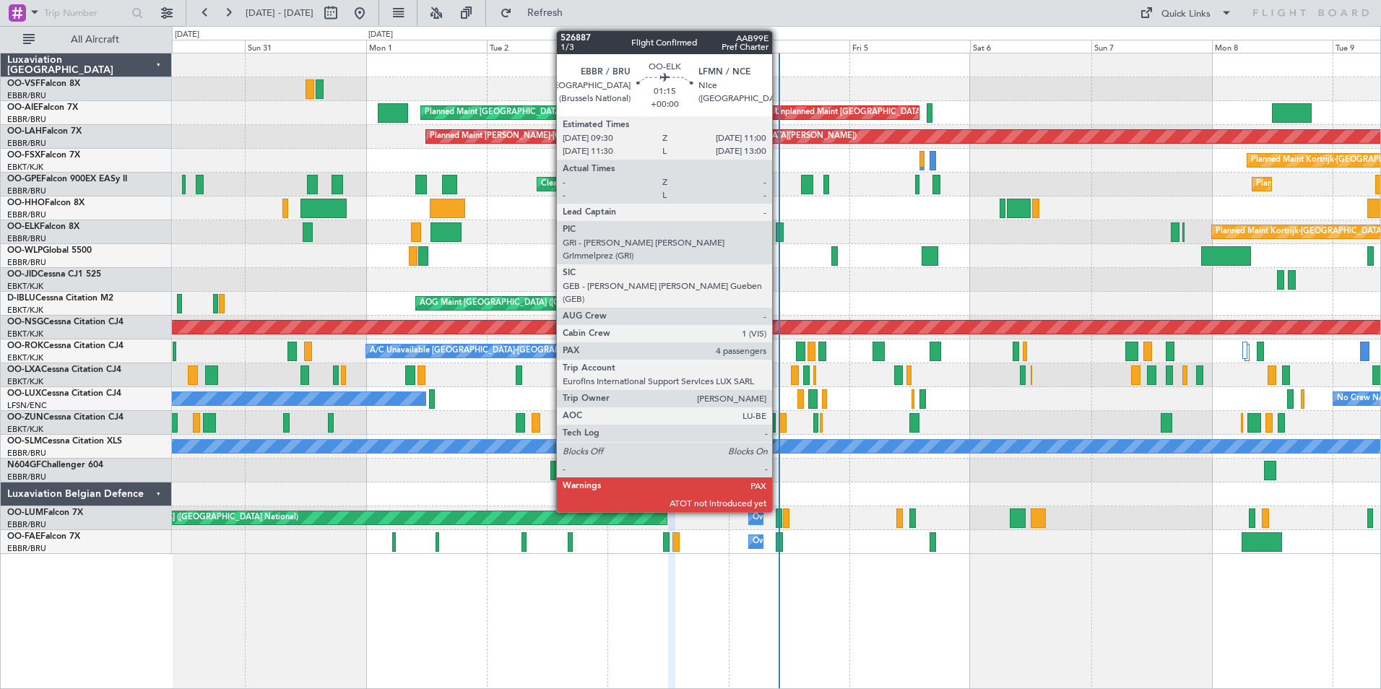
click at [779, 233] on div at bounding box center [780, 232] width 8 height 20
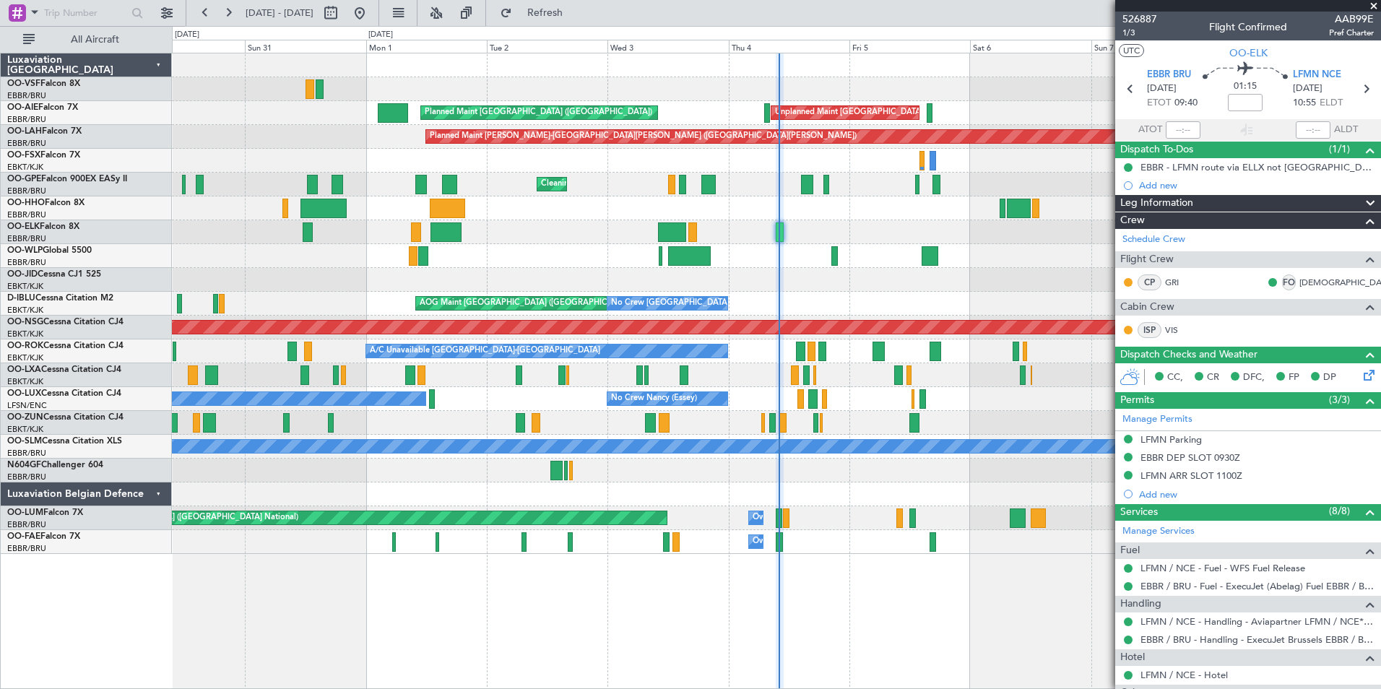
click at [1372, 4] on span at bounding box center [1374, 6] width 14 height 13
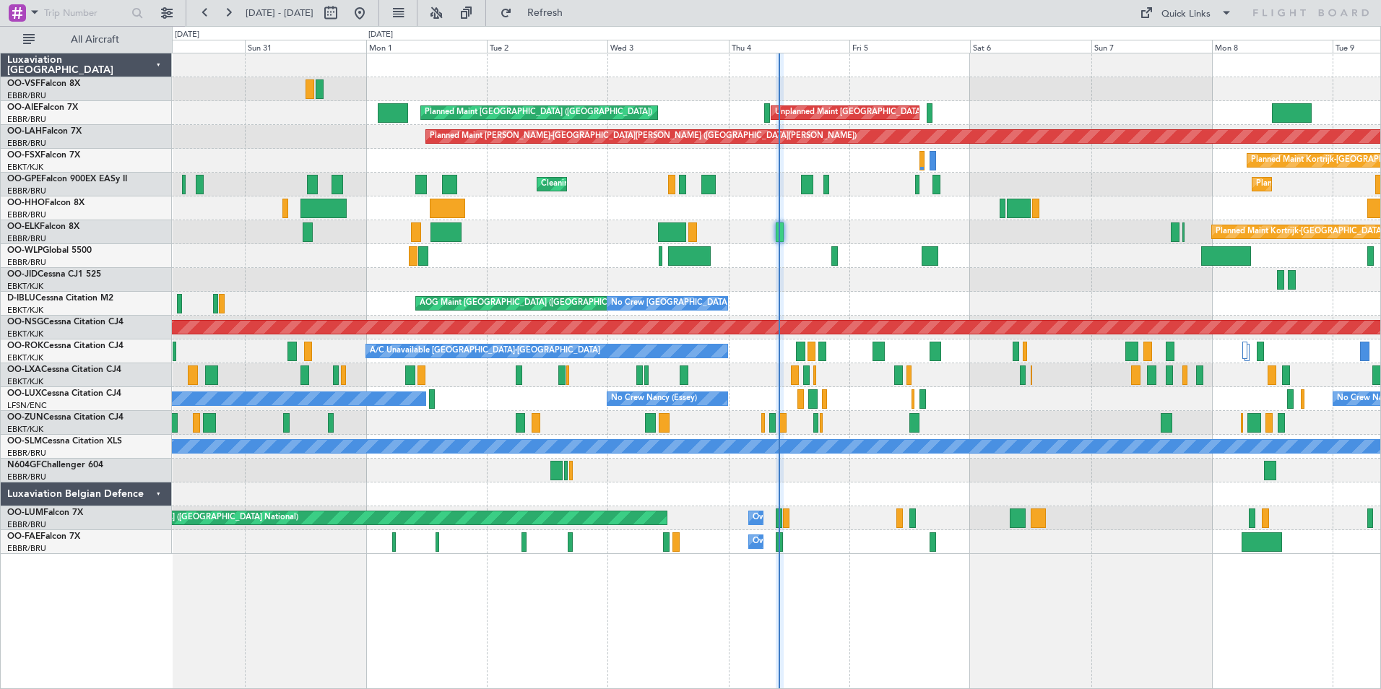
type input "0"
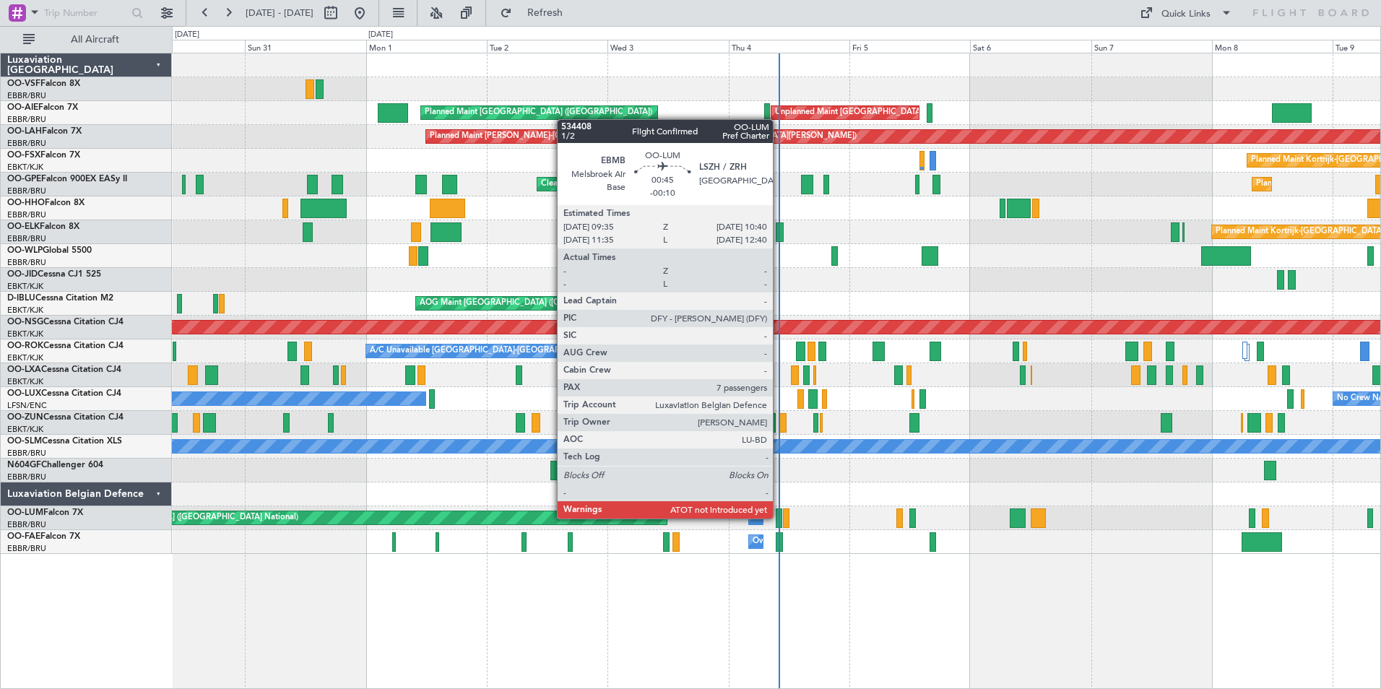
click at [779, 517] on div at bounding box center [779, 518] width 6 height 20
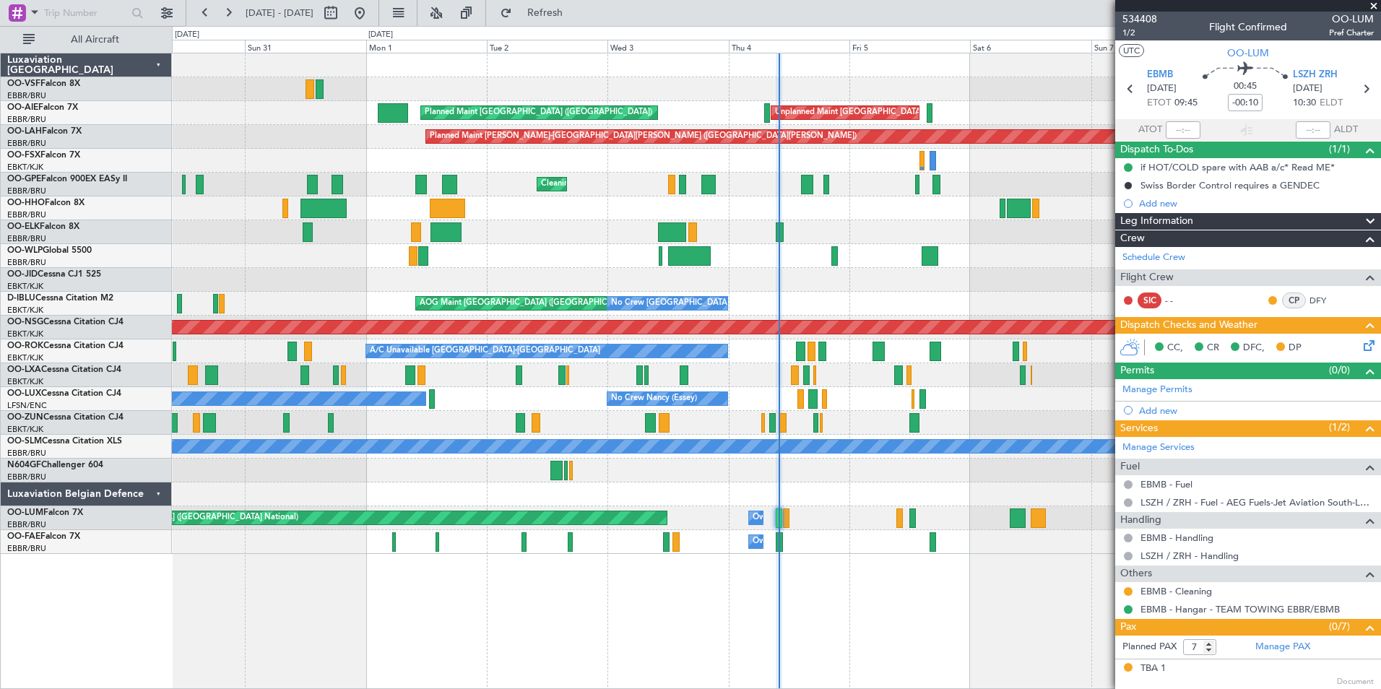
click at [1374, 6] on span at bounding box center [1374, 6] width 14 height 13
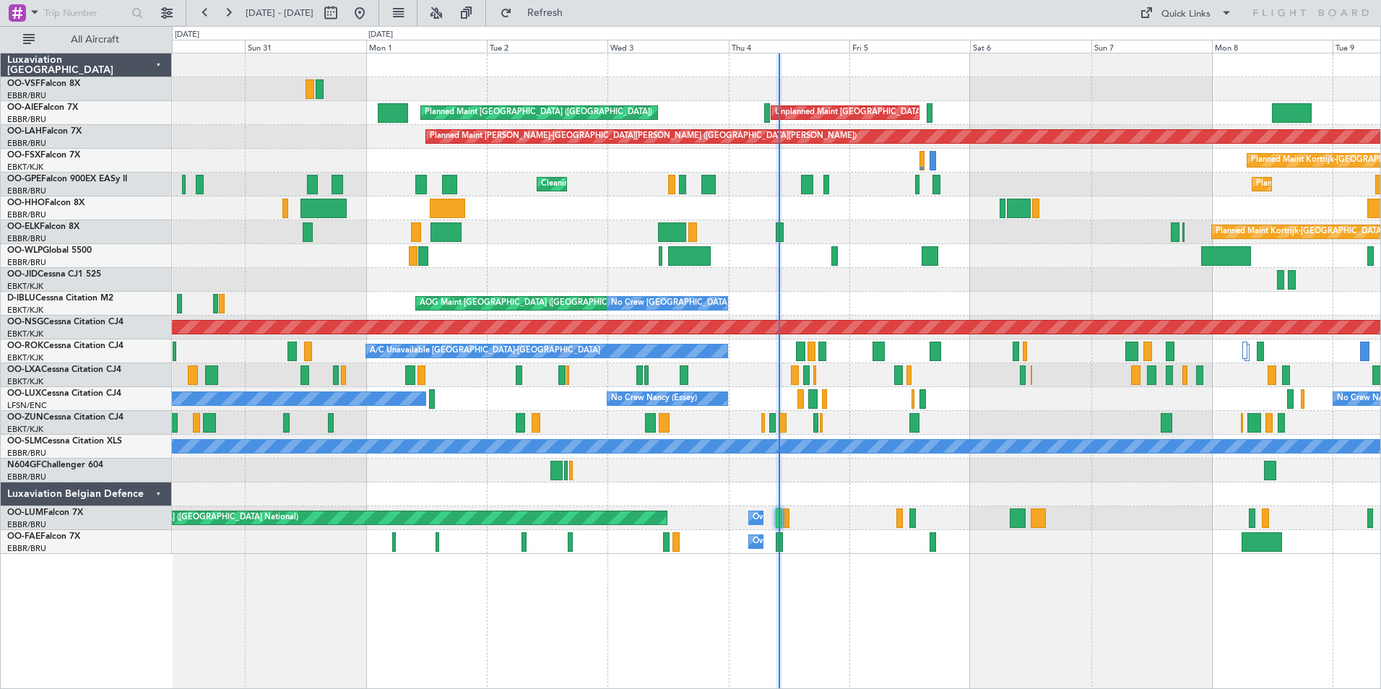
type input "0"
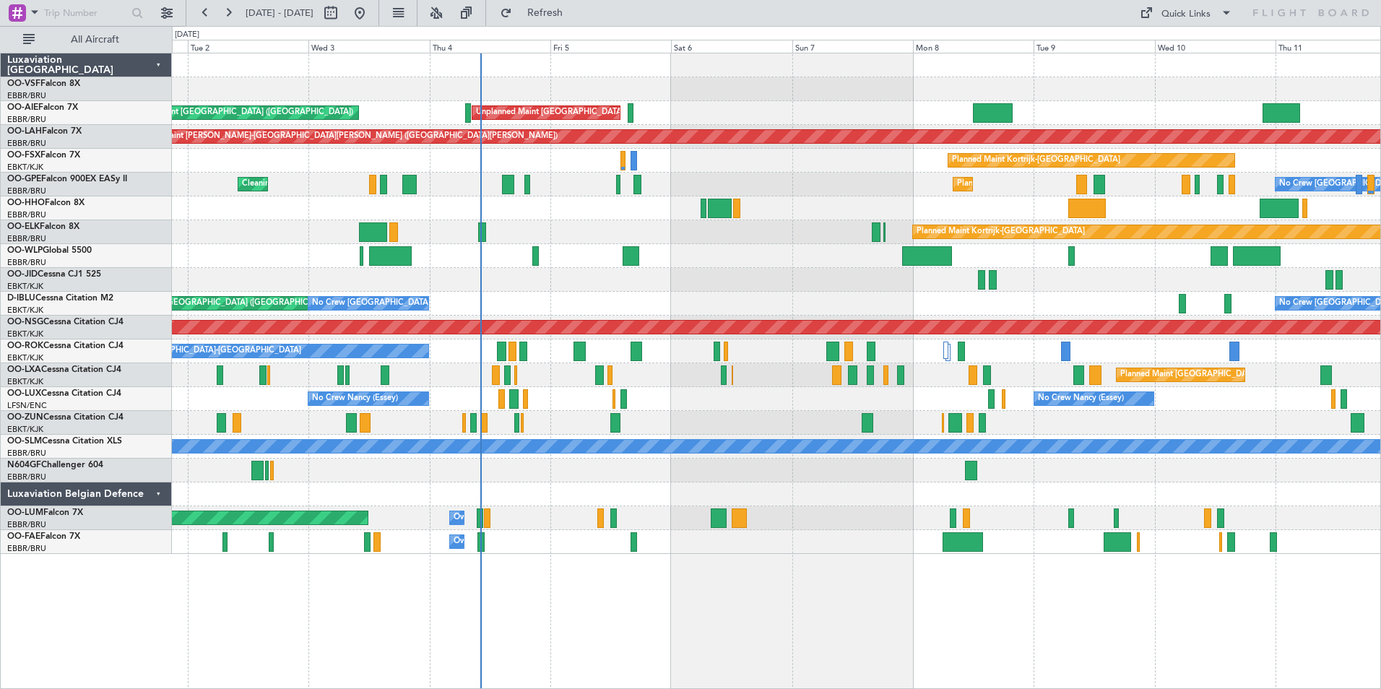
click at [571, 537] on div "Unplanned Maint Brussels (Brussels National) Planned Maint London (Farnborough)…" at bounding box center [776, 303] width 1208 height 501
